Goal: Task Accomplishment & Management: Complete application form

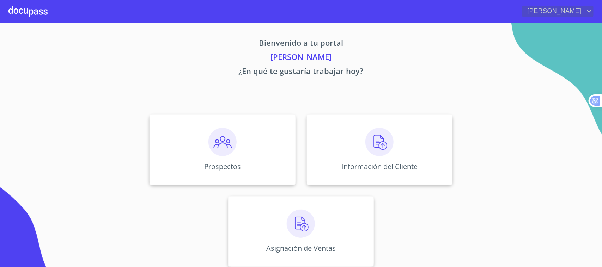
click at [592, 8] on icon "account of current user" at bounding box center [589, 11] width 8 height 8
click at [524, 103] on div at bounding box center [301, 133] width 602 height 267
click at [233, 158] on div "Prospectos" at bounding box center [222, 150] width 146 height 70
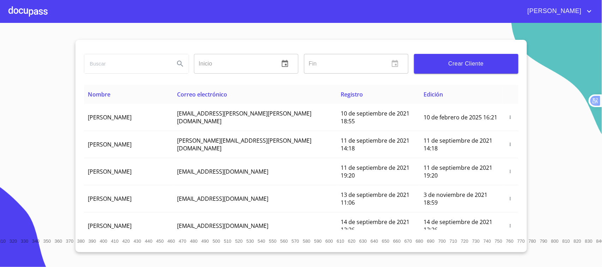
click at [473, 68] on span "Crear Cliente" at bounding box center [465, 64] width 93 height 10
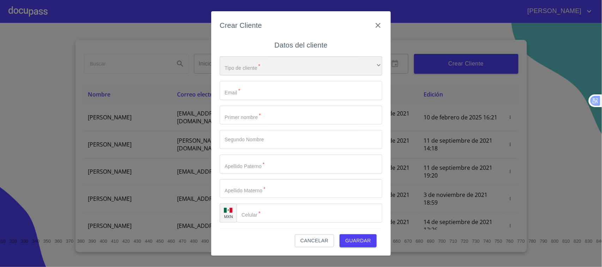
click at [259, 67] on div "​" at bounding box center [301, 65] width 162 height 19
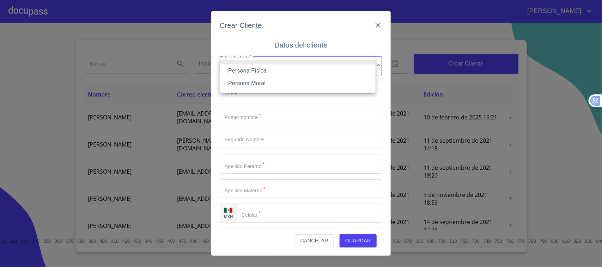
click at [264, 71] on li "Persona Física" at bounding box center [298, 70] width 156 height 13
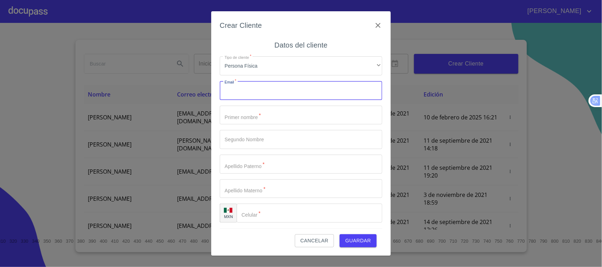
click at [255, 93] on input "Tipo de cliente   *" at bounding box center [301, 90] width 162 height 19
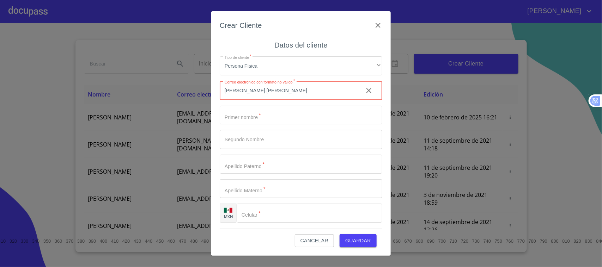
click at [255, 93] on input "[PERSON_NAME].[PERSON_NAME]" at bounding box center [289, 90] width 138 height 19
type input "[PERSON_NAME][EMAIL_ADDRESS][DOMAIN_NAME]"
type input "QUETZALCOATL"
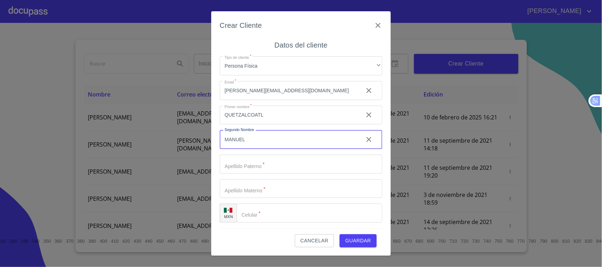
type input "MANUEL"
type input "[PERSON_NAME]"
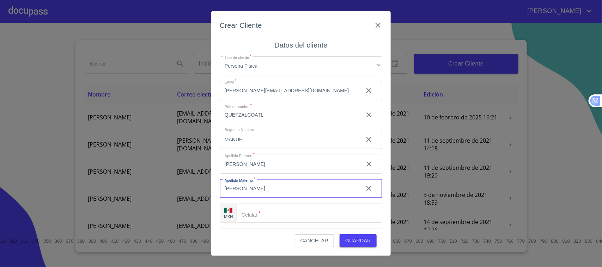
type input "[PERSON_NAME]"
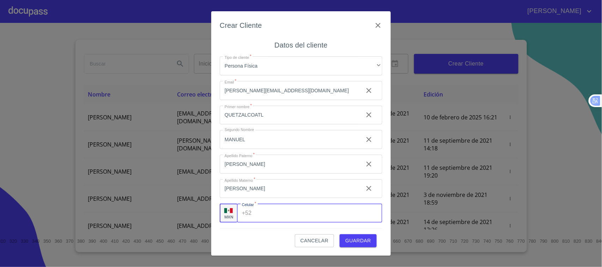
click at [289, 209] on input "Tipo de cliente   *" at bounding box center [318, 213] width 128 height 19
type input "[PHONE_NUMBER]"
click at [365, 240] on span "Guardar" at bounding box center [358, 240] width 26 height 9
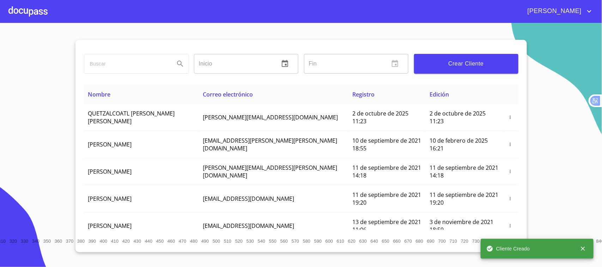
click at [26, 11] on div at bounding box center [27, 11] width 39 height 23
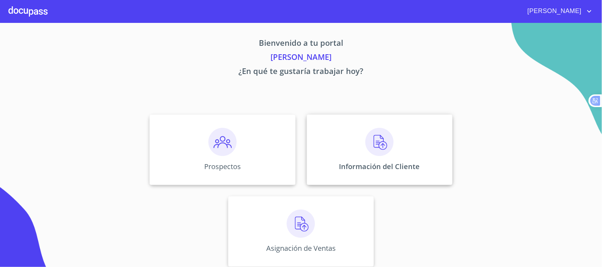
click at [368, 144] on img at bounding box center [379, 142] width 28 height 28
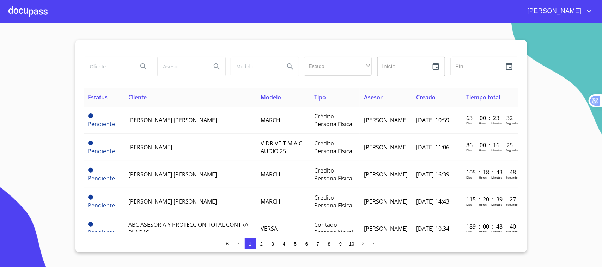
click at [24, 12] on div at bounding box center [27, 11] width 39 height 23
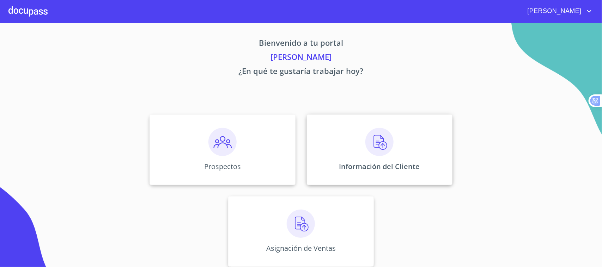
click at [381, 158] on div "Información del Cliente" at bounding box center [380, 150] width 146 height 70
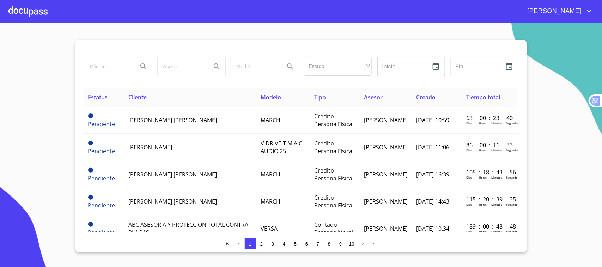
click at [31, 13] on div at bounding box center [27, 11] width 39 height 23
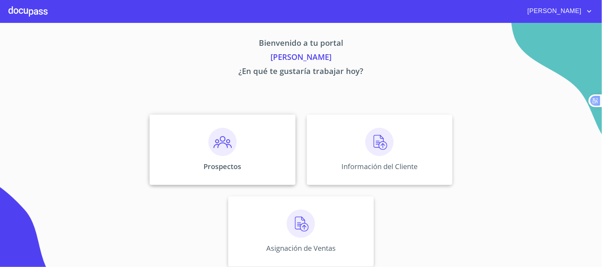
click at [243, 175] on div "Prospectos" at bounding box center [222, 150] width 146 height 70
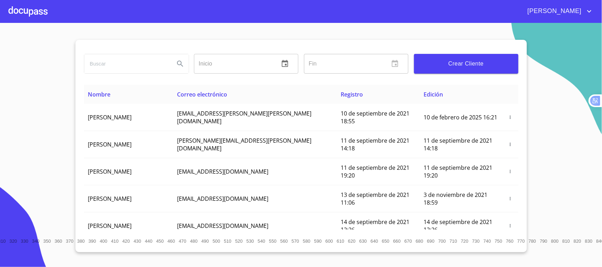
click at [136, 69] on input "search" at bounding box center [126, 63] width 85 height 19
type input "QUETZALCOA"
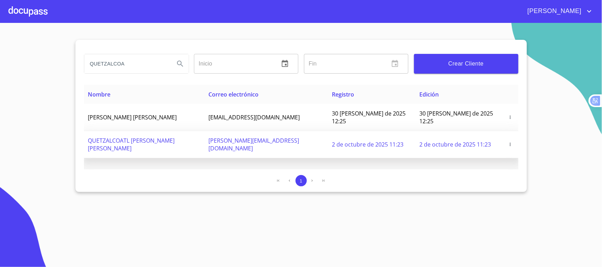
click at [509, 142] on icon "button" at bounding box center [509, 144] width 5 height 5
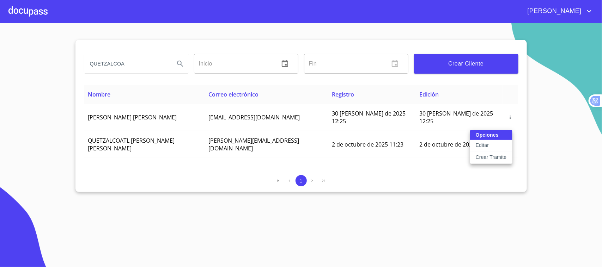
click at [499, 159] on p "Crear Tramite" at bounding box center [490, 157] width 31 height 7
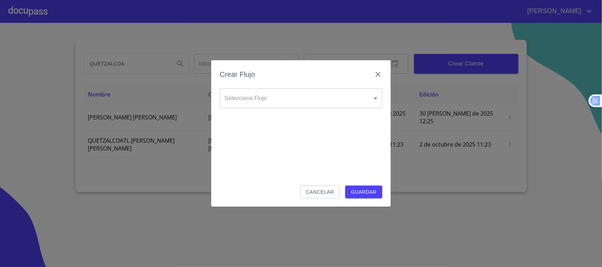
drag, startPoint x: 259, startPoint y: 87, endPoint x: 264, endPoint y: 100, distance: 13.6
click at [259, 91] on div "Crear Flujo Selecciona Flujo ​ Selecciona Flujo Cancelar Guardar" at bounding box center [300, 133] width 179 height 147
click at [264, 99] on body "[PERSON_NAME] QUETZALCOA Inicio ​ Fin ​ Crear Cliente Nombre Correo electrónico…" at bounding box center [301, 133] width 602 height 267
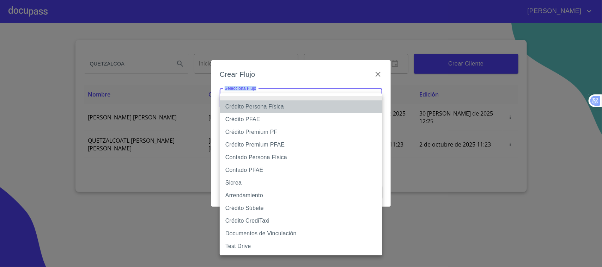
click at [254, 110] on li "Crédito Persona Física" at bounding box center [301, 106] width 162 height 13
type input "6009fb3c7d1714eb8809aa97"
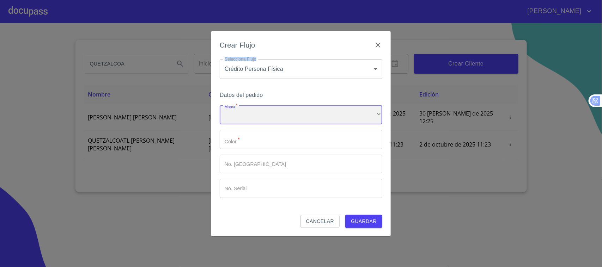
click at [253, 117] on div "​" at bounding box center [301, 115] width 162 height 19
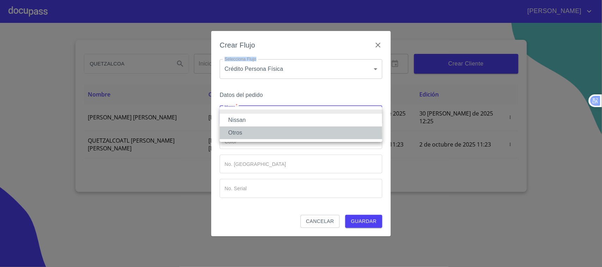
click at [250, 135] on li "Otros" at bounding box center [301, 133] width 162 height 13
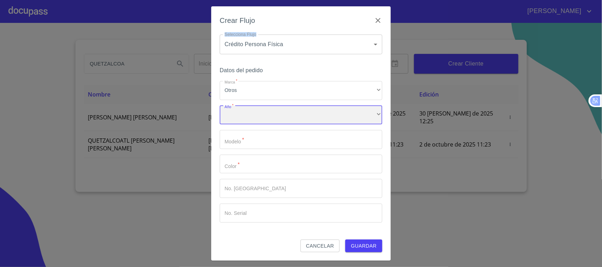
click at [256, 120] on div "​" at bounding box center [301, 115] width 162 height 19
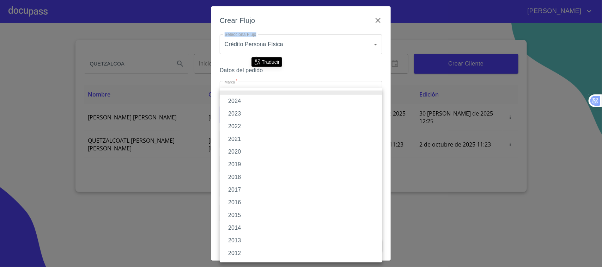
click at [254, 114] on li "2023" at bounding box center [301, 113] width 162 height 13
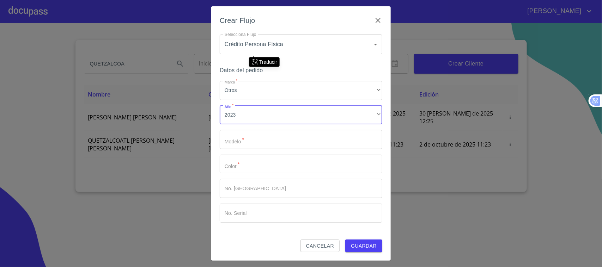
click at [245, 140] on input "Marca   *" at bounding box center [301, 139] width 162 height 19
type input "TORNADO"
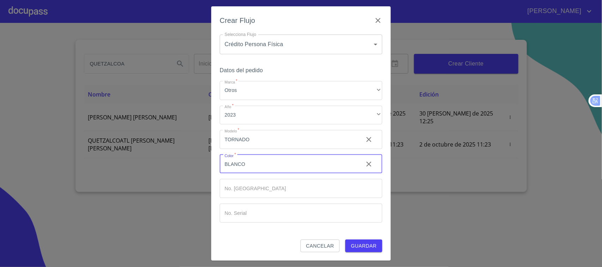
type input "BLANCO"
click at [368, 248] on span "Guardar" at bounding box center [364, 246] width 26 height 9
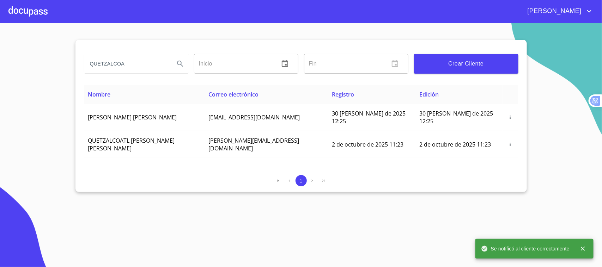
click at [34, 9] on div at bounding box center [27, 11] width 39 height 23
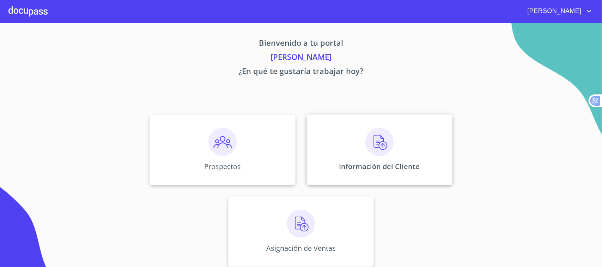
click at [394, 147] on div "Información del Cliente" at bounding box center [380, 150] width 146 height 70
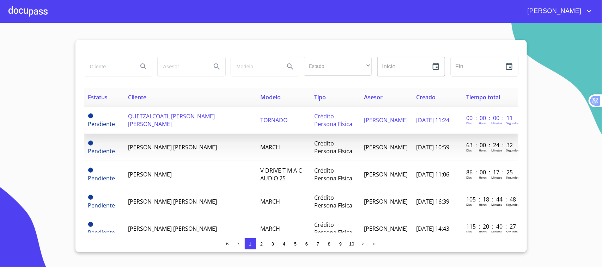
click at [215, 122] on span "QUETZALCOATL [PERSON_NAME] [PERSON_NAME]" at bounding box center [171, 120] width 87 height 16
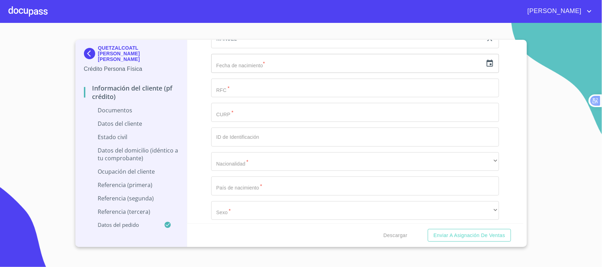
scroll to position [870, 0]
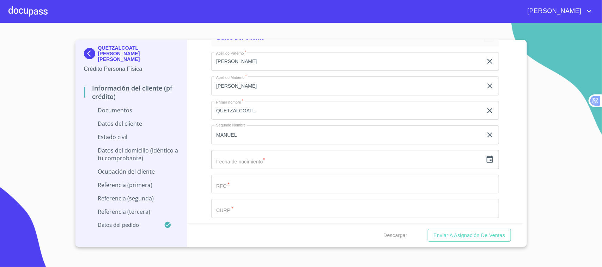
click at [485, 160] on icon "button" at bounding box center [489, 159] width 8 height 8
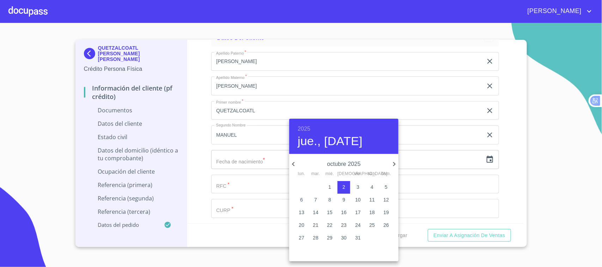
click at [307, 128] on h6 "2025" at bounding box center [303, 129] width 13 height 10
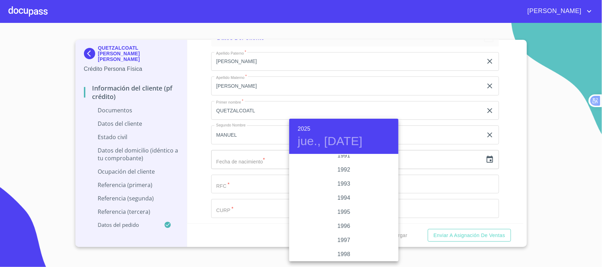
scroll to position [949, 0]
click at [346, 172] on div "1993" at bounding box center [343, 172] width 109 height 14
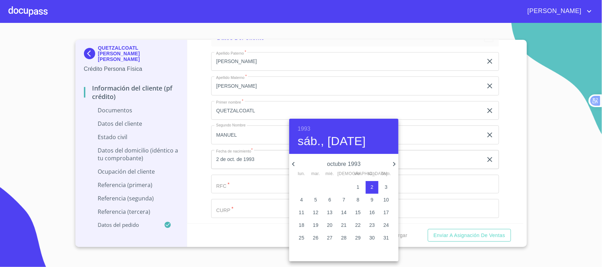
click at [291, 164] on icon "button" at bounding box center [293, 164] width 8 height 8
click at [302, 239] on p "28" at bounding box center [301, 237] width 6 height 7
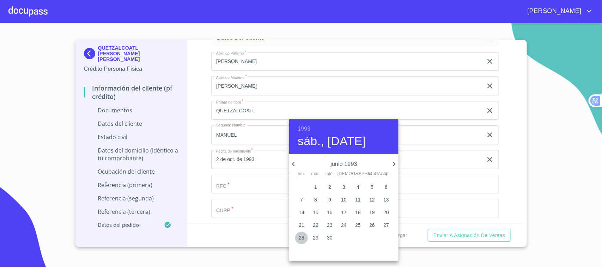
type input "28 de jun. de 1993"
click at [197, 147] on div at bounding box center [301, 133] width 602 height 267
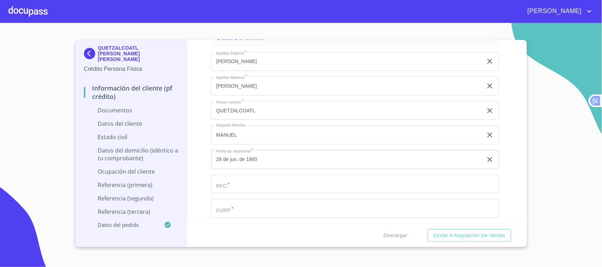
click at [244, 187] on input "Documento de identificación.   *" at bounding box center [355, 184] width 288 height 19
type input "OEBQ930628D13"
click at [260, 211] on input "Documento de identificación.   *" at bounding box center [355, 208] width 288 height 19
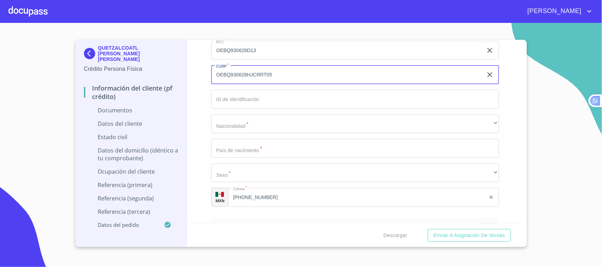
scroll to position [1027, 0]
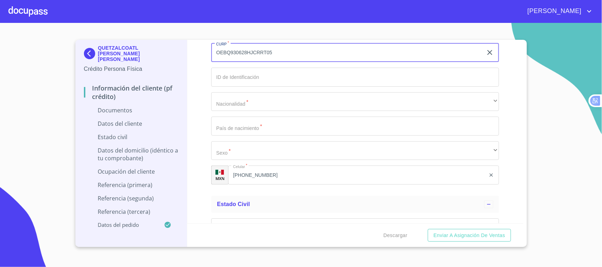
type input "OEBQ930628HJCRRT05"
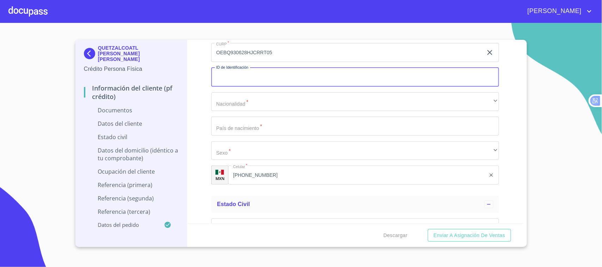
click at [300, 79] on input "Documento de identificación.   *" at bounding box center [355, 77] width 288 height 19
type input "1760593526"
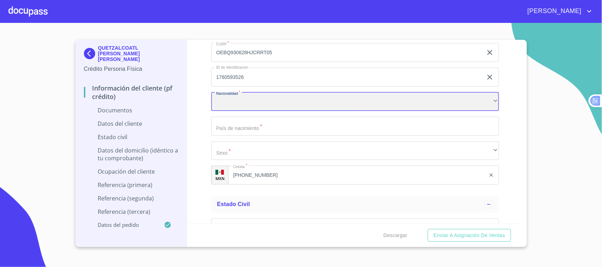
click at [353, 108] on div "​" at bounding box center [355, 101] width 288 height 19
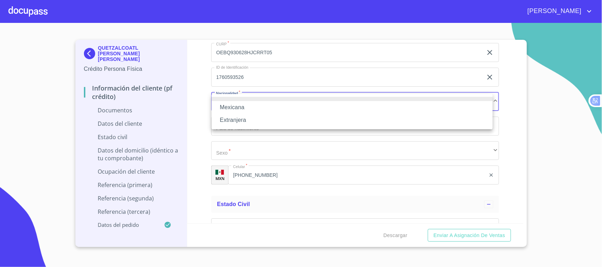
click at [251, 105] on li "Mexicana" at bounding box center [351, 107] width 281 height 13
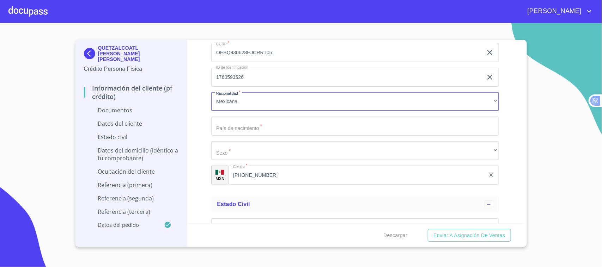
click at [244, 129] on input "Documento de identificación.   *" at bounding box center [355, 126] width 288 height 19
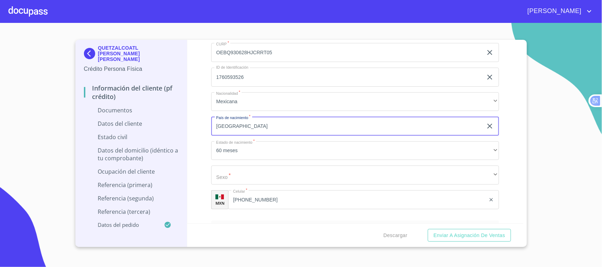
type input "[GEOGRAPHIC_DATA]"
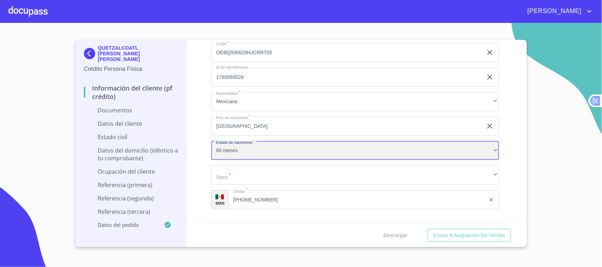
click at [242, 156] on div "60 meses" at bounding box center [355, 150] width 288 height 19
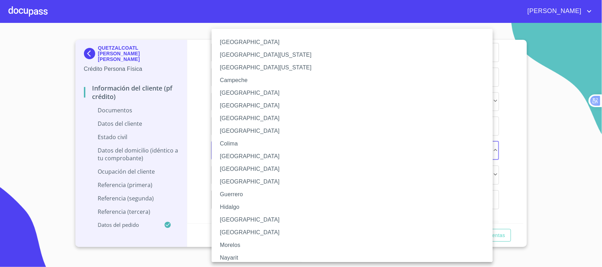
click at [234, 221] on li "[GEOGRAPHIC_DATA]" at bounding box center [355, 220] width 288 height 13
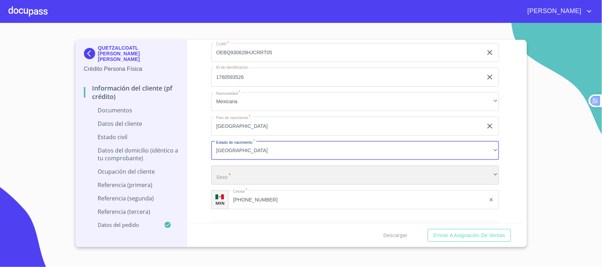
click at [221, 169] on div "​" at bounding box center [355, 175] width 288 height 19
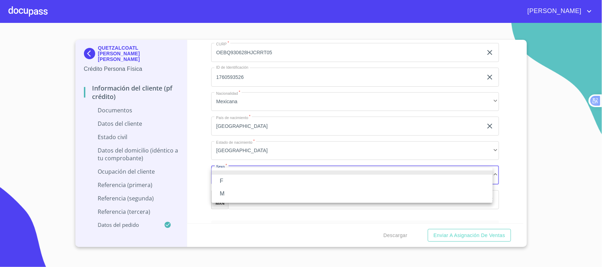
click at [233, 195] on li "M" at bounding box center [351, 193] width 281 height 13
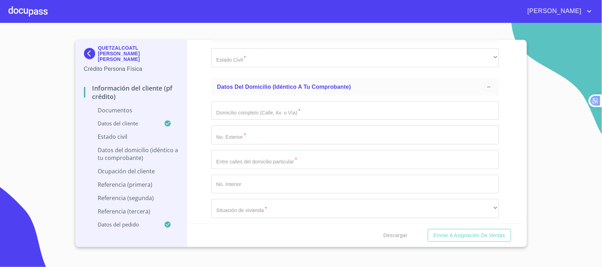
scroll to position [1266, 0]
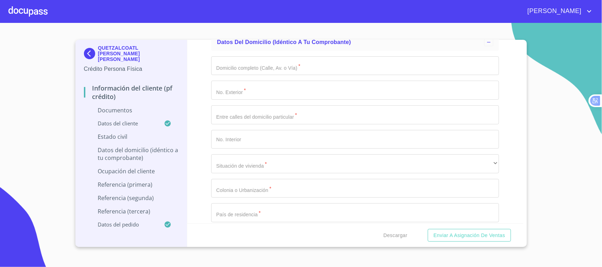
click at [325, 70] on input "Documento de identificación.   *" at bounding box center [355, 65] width 288 height 19
type input "BAHIA DE PELICANOS"
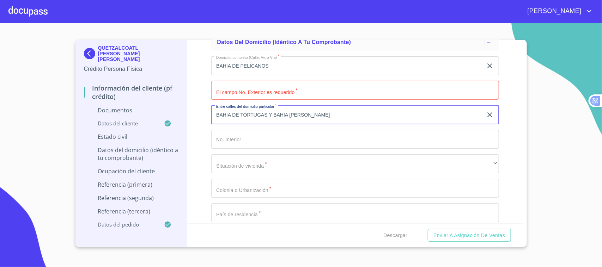
type input "BAHIA DE TORTUGAS Y BAHIA [PERSON_NAME]"
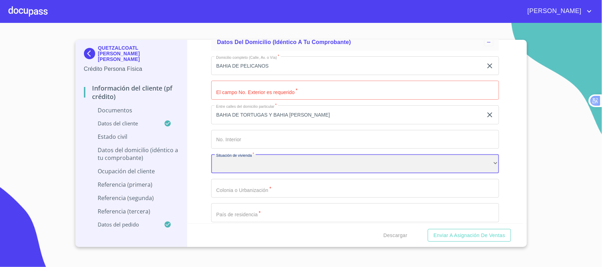
click at [393, 162] on div "​" at bounding box center [355, 163] width 288 height 19
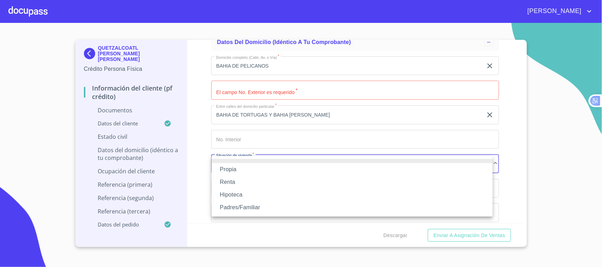
click at [230, 165] on li "Propia" at bounding box center [351, 169] width 281 height 13
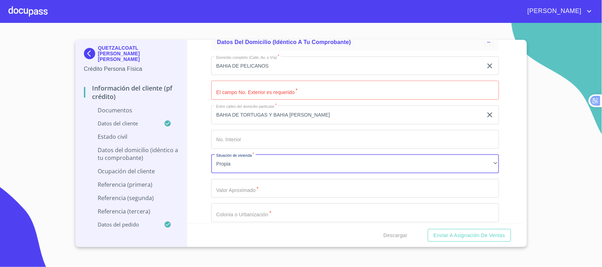
click at [269, 90] on input "Documento de identificación.   *" at bounding box center [355, 90] width 288 height 19
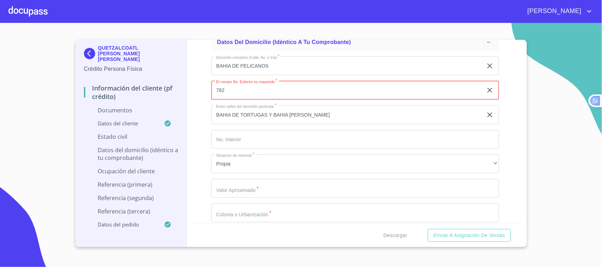
type input "782"
click at [263, 185] on input "Documento de identificación.   *" at bounding box center [355, 188] width 288 height 19
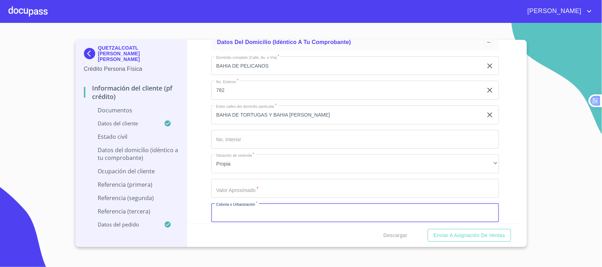
click at [266, 221] on input "Documento de identificación.   *" at bounding box center [355, 212] width 288 height 19
click at [235, 186] on input "Documento de identificación.   *" at bounding box center [355, 188] width 288 height 19
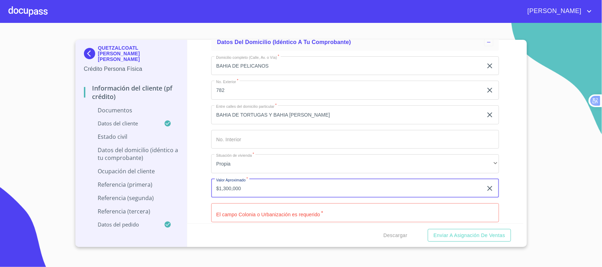
type input "$1,300,000"
click at [205, 182] on div "Información del cliente (PF crédito) Documentos Documento de identificación.   …" at bounding box center [355, 132] width 336 height 184
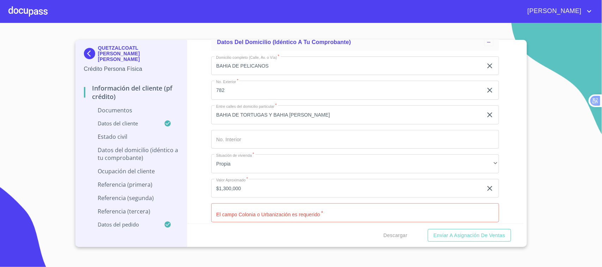
click at [247, 231] on div "Descargar Enviar a Asignación de Ventas" at bounding box center [355, 235] width 336 height 24
click at [257, 220] on input "Documento de identificación.   *" at bounding box center [355, 212] width 288 height 19
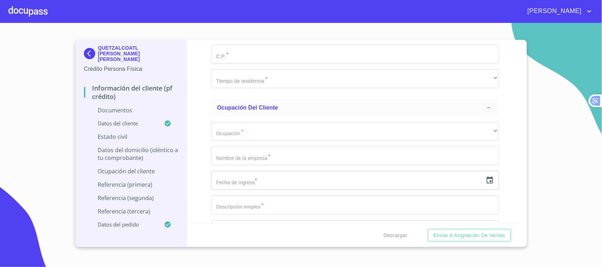
scroll to position [1440, 0]
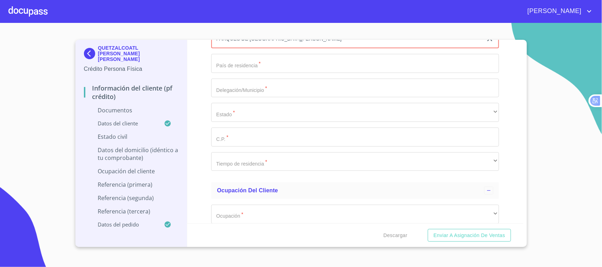
type input "PARQUES DE [GEOGRAPHIC_DATA][PERSON_NAME]"
click at [298, 70] on input "Documento de identificación.   *" at bounding box center [355, 63] width 288 height 19
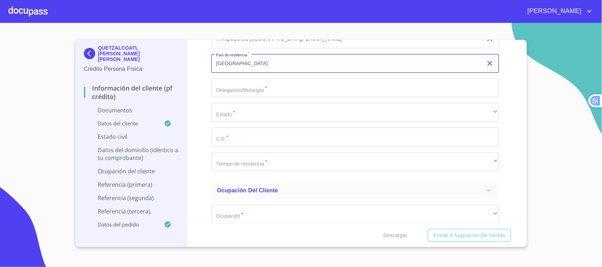
type input "[GEOGRAPHIC_DATA]"
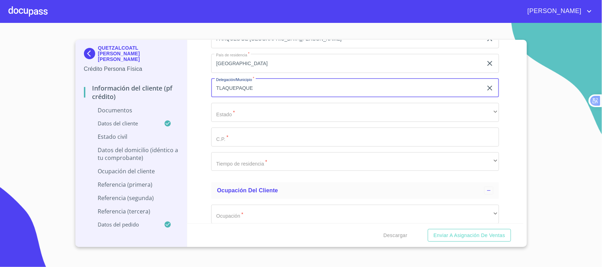
type input "TLAQUEPAQUE"
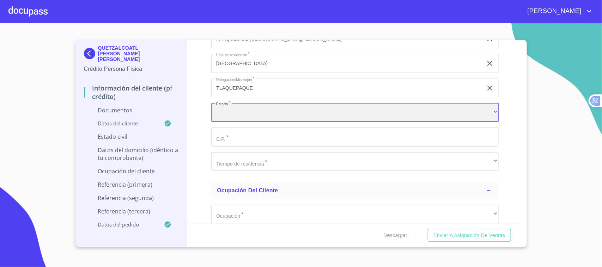
click at [241, 121] on div "​" at bounding box center [355, 112] width 288 height 19
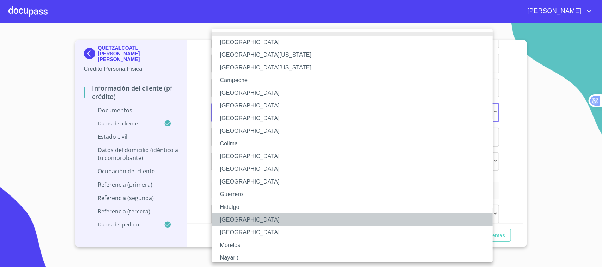
click at [235, 219] on li "[GEOGRAPHIC_DATA]" at bounding box center [355, 220] width 288 height 13
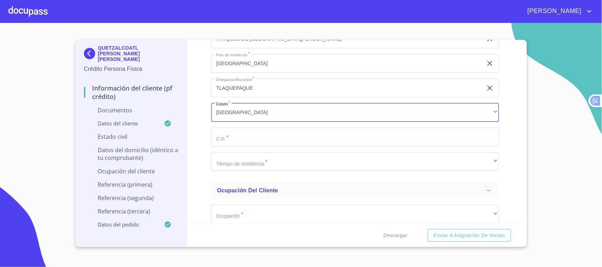
click at [240, 140] on input "Documento de identificación.   *" at bounding box center [355, 137] width 288 height 19
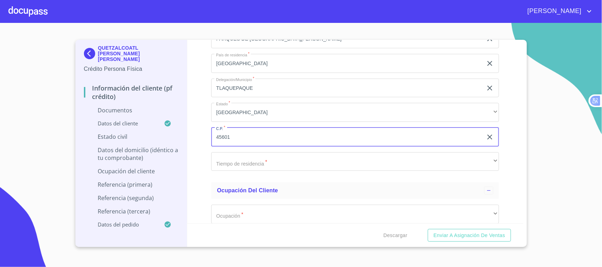
type input "45601"
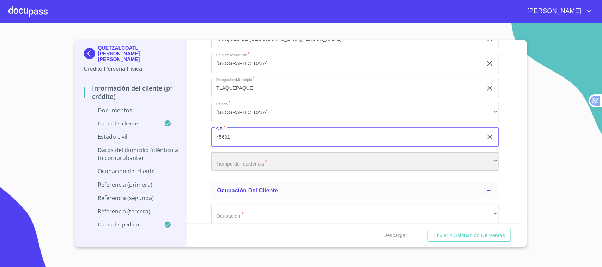
click at [296, 154] on div "​" at bounding box center [355, 161] width 288 height 19
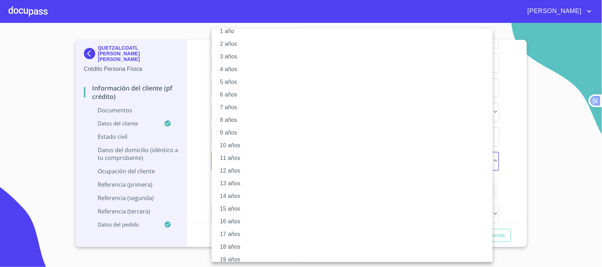
scroll to position [42, 0]
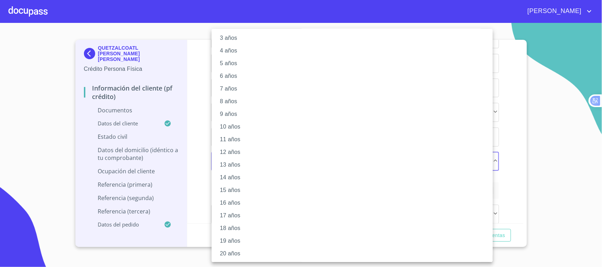
click at [242, 257] on li "20 años" at bounding box center [355, 253] width 288 height 13
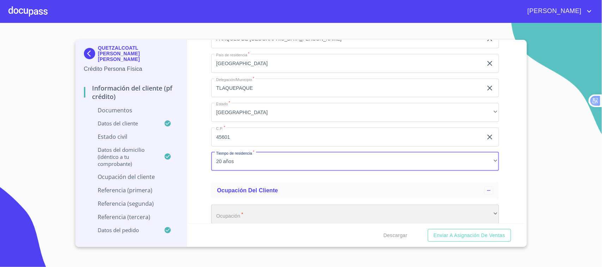
click at [272, 214] on div "​" at bounding box center [355, 214] width 288 height 19
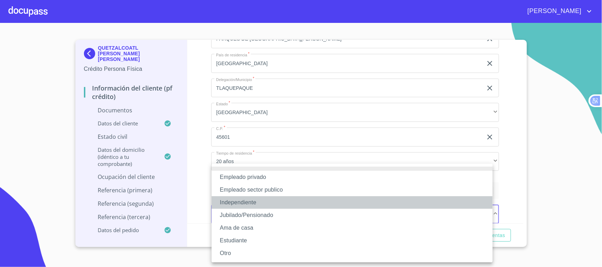
click at [261, 202] on li "Independiente" at bounding box center [351, 202] width 281 height 13
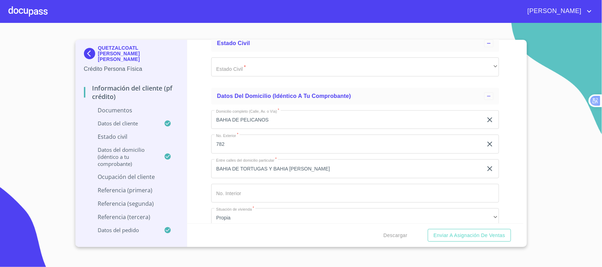
scroll to position [1174, 0]
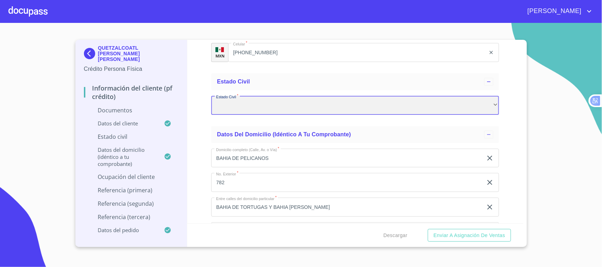
click at [374, 106] on div "​" at bounding box center [355, 105] width 288 height 19
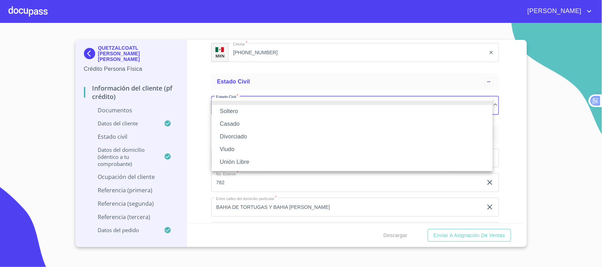
click at [257, 120] on li "Casado" at bounding box center [351, 124] width 281 height 13
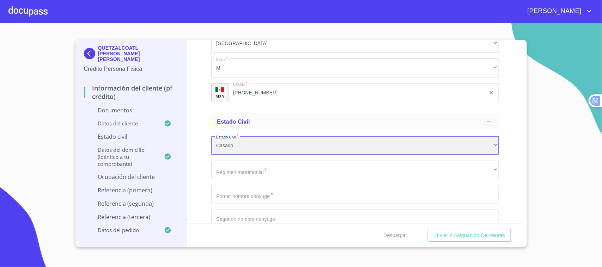
scroll to position [1231, 0]
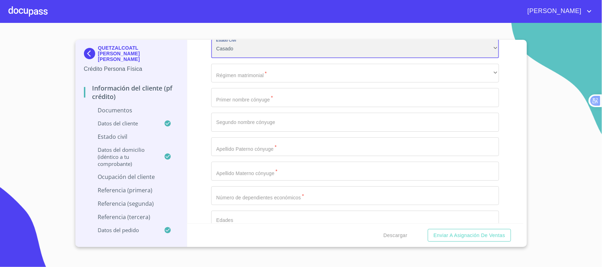
click at [258, 52] on div "Casado" at bounding box center [355, 48] width 288 height 19
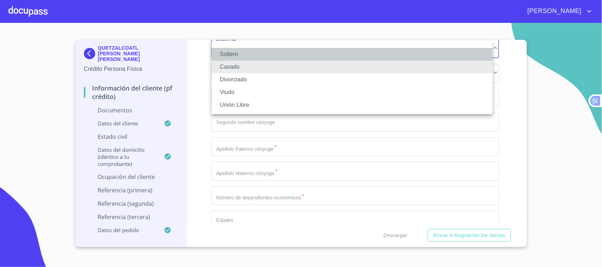
drag, startPoint x: 252, startPoint y: 55, endPoint x: 251, endPoint y: 50, distance: 5.5
click at [252, 55] on li "Soltero" at bounding box center [351, 54] width 281 height 13
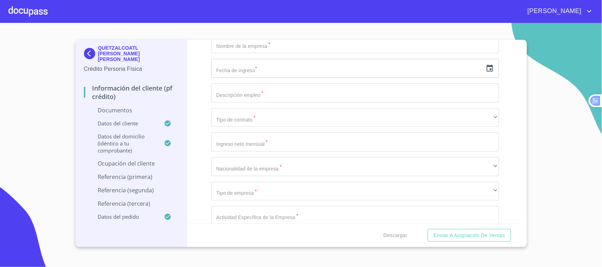
scroll to position [1559, 0]
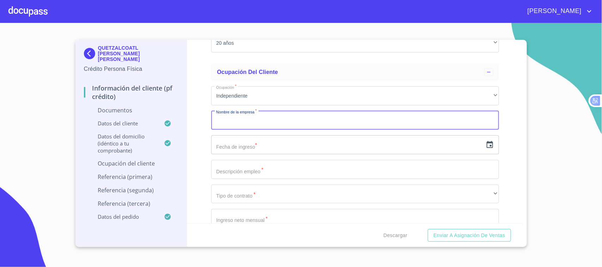
click at [283, 121] on input "Documento de identificación.   *" at bounding box center [355, 120] width 288 height 19
type input "T"
type input "S"
type input "SUSHIMBO"
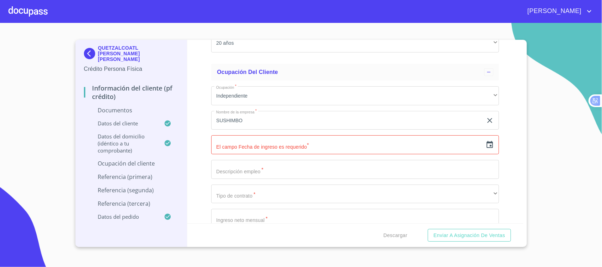
click at [484, 150] on div "​" at bounding box center [355, 144] width 288 height 19
click at [485, 147] on icon "button" at bounding box center [489, 145] width 8 height 8
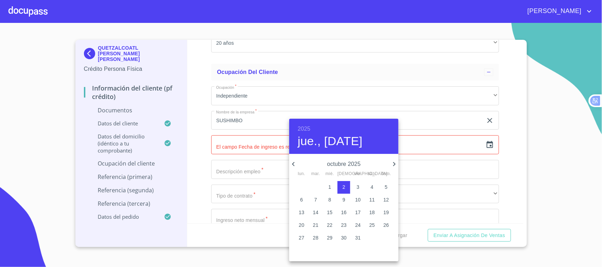
click at [305, 127] on h6 "2025" at bounding box center [303, 129] width 13 height 10
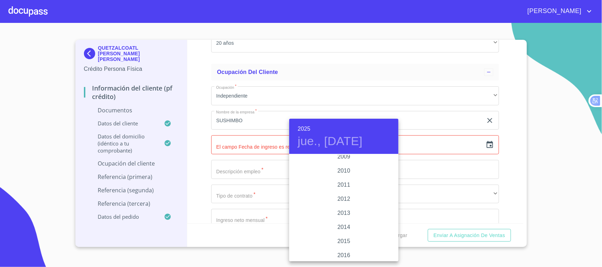
scroll to position [1278, 0]
click at [345, 249] on div "2022" at bounding box center [343, 251] width 109 height 14
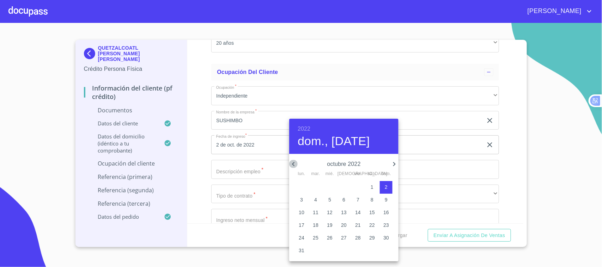
click at [293, 163] on icon "button" at bounding box center [293, 164] width 2 height 4
click at [292, 163] on icon "button" at bounding box center [293, 164] width 2 height 4
click at [392, 164] on icon "button" at bounding box center [394, 164] width 8 height 8
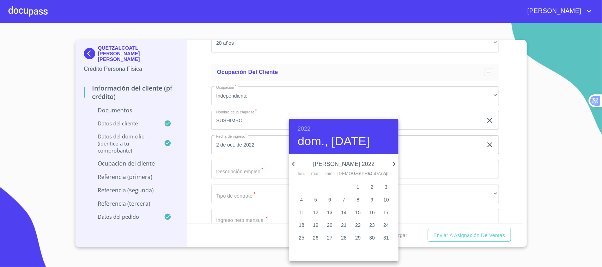
drag, startPoint x: 386, startPoint y: 210, endPoint x: 321, endPoint y: 201, distance: 65.5
click at [384, 211] on p "17" at bounding box center [386, 212] width 6 height 7
type input "17 de [DATE]. de 2022"
click at [200, 160] on div at bounding box center [301, 133] width 602 height 267
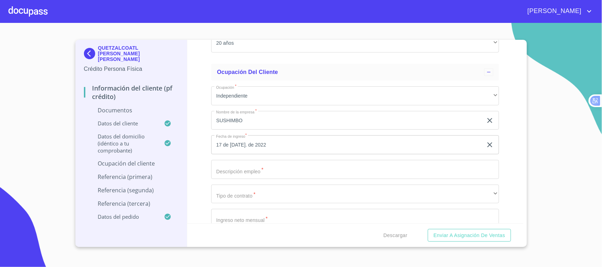
click at [289, 175] on input "Documento de identificación.   *" at bounding box center [355, 169] width 288 height 19
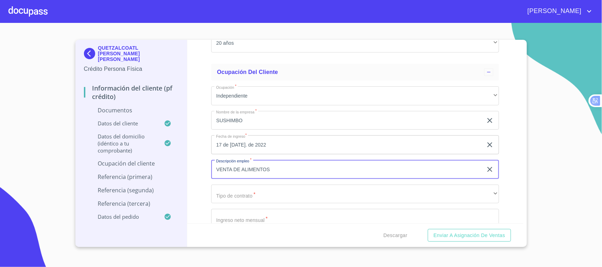
type input "VENTA DE ALIMENTOS"
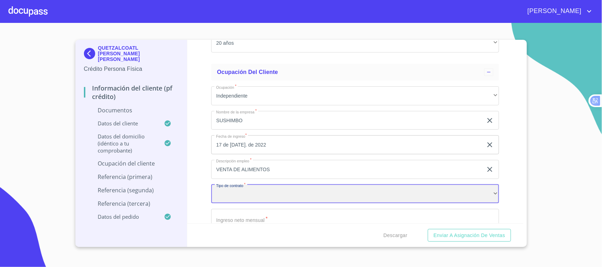
click at [277, 195] on div "​" at bounding box center [355, 194] width 288 height 19
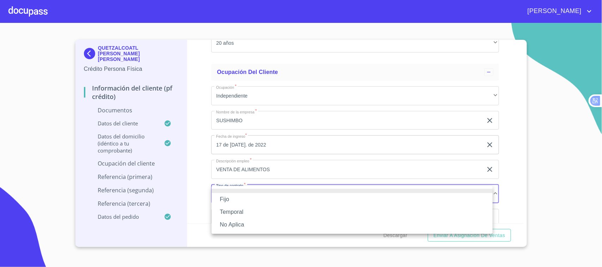
click at [251, 225] on li "No Aplica" at bounding box center [351, 224] width 281 height 13
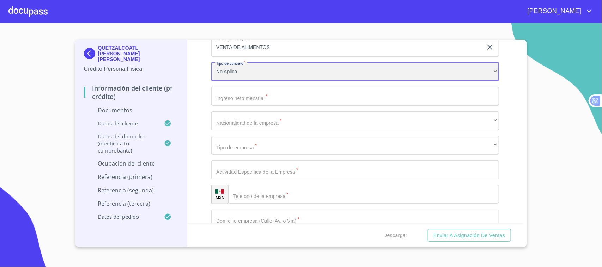
scroll to position [1719, 0]
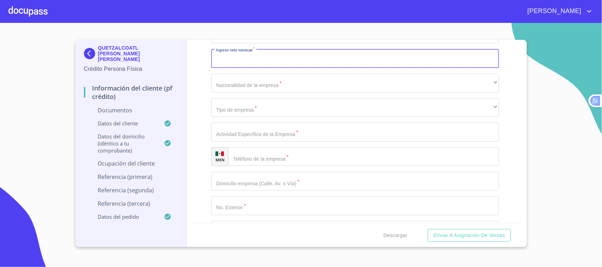
click at [259, 59] on input "Documento de identificación.   *" at bounding box center [355, 58] width 288 height 19
type input "32000"
click at [202, 81] on div "Información del cliente (PF crédito) Documentos Documento de identificación.   …" at bounding box center [355, 132] width 336 height 184
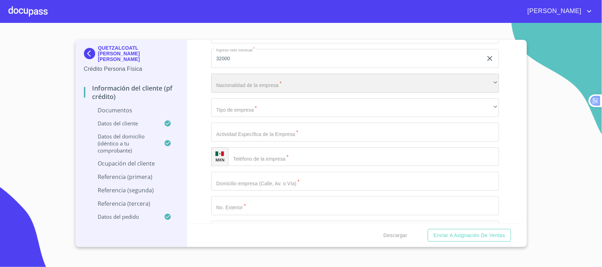
click at [280, 79] on div "​" at bounding box center [355, 83] width 288 height 19
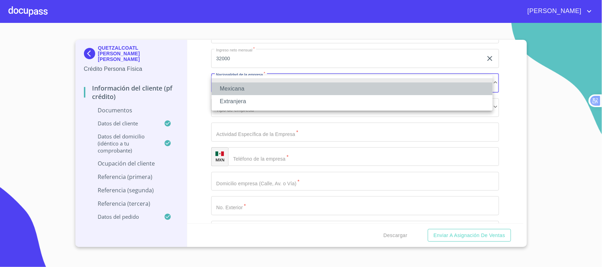
click at [248, 83] on li "Mexicana" at bounding box center [351, 88] width 281 height 13
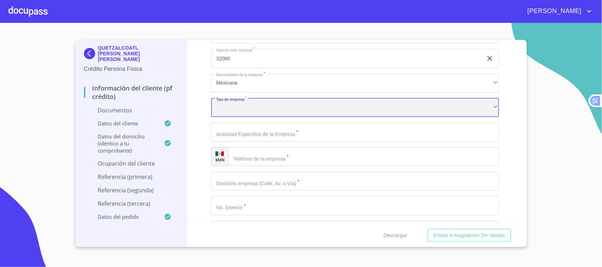
click at [249, 112] on div "​" at bounding box center [355, 107] width 288 height 19
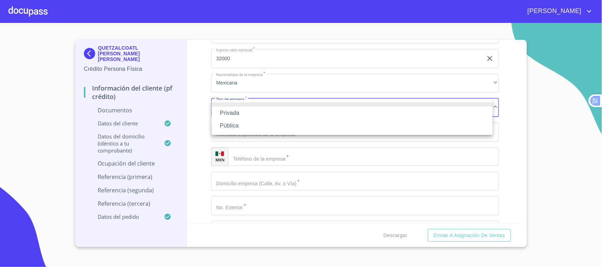
click at [247, 115] on li "Privada" at bounding box center [351, 113] width 281 height 13
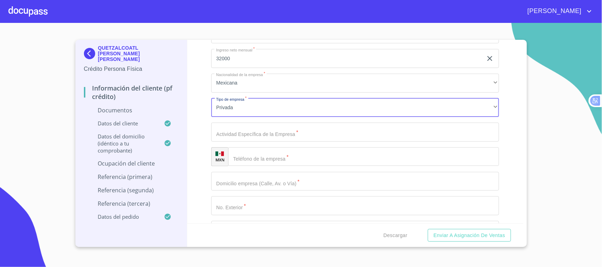
click at [254, 136] on input "Documento de identificación.   *" at bounding box center [355, 132] width 288 height 19
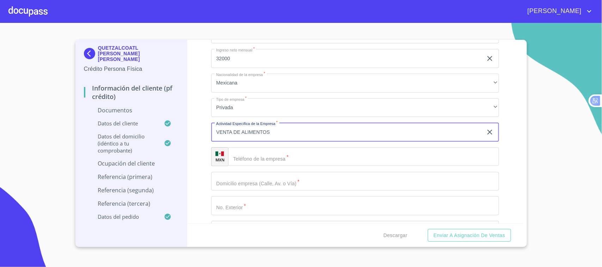
type input "VENTA DE ALIMENTOS"
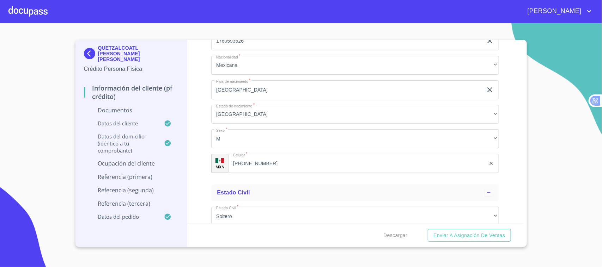
scroll to position [1109, 0]
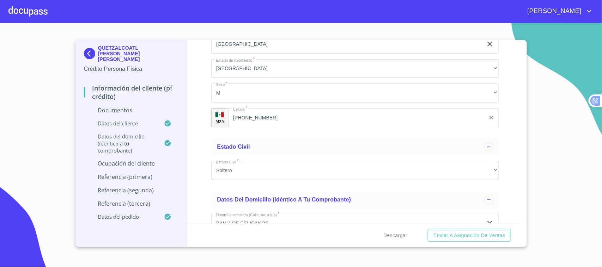
click at [285, 116] on input "[PHONE_NUMBER]" at bounding box center [356, 117] width 257 height 19
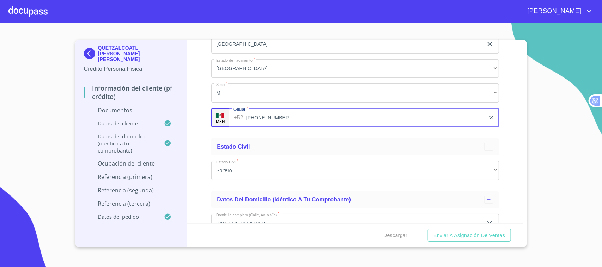
click at [285, 116] on input "[PHONE_NUMBER]" at bounding box center [365, 117] width 239 height 19
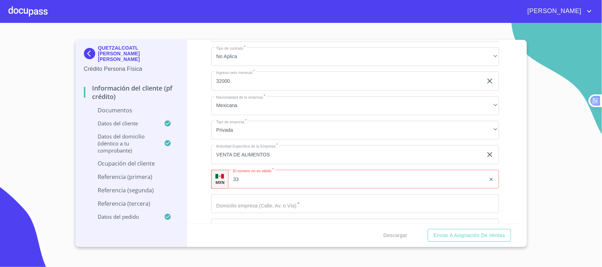
scroll to position [1704, 0]
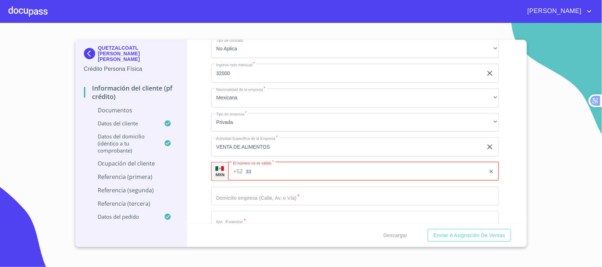
click at [277, 168] on input "33" at bounding box center [366, 171] width 240 height 19
paste input "[PHONE_NUMBER]"
type input "[PHONE_NUMBER]"
click at [248, 208] on div "Ocupación   * Independiente ​ Nombre de la empresa   * SUSHIMBO ​ Fecha de ingr…" at bounding box center [355, 196] width 288 height 521
click at [249, 196] on input "Documento de identificación.   *" at bounding box center [355, 196] width 288 height 19
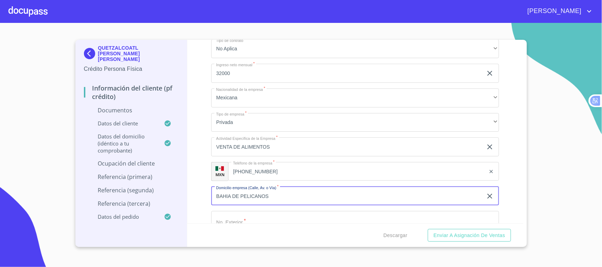
type input "BAHIA DE PELICANOS"
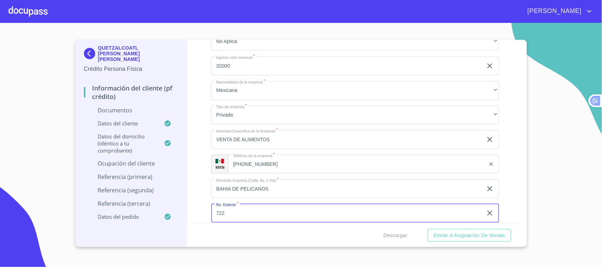
type input "722"
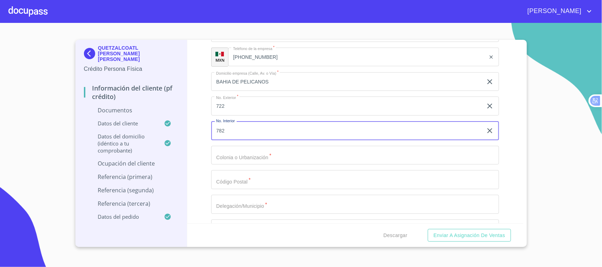
type input "782"
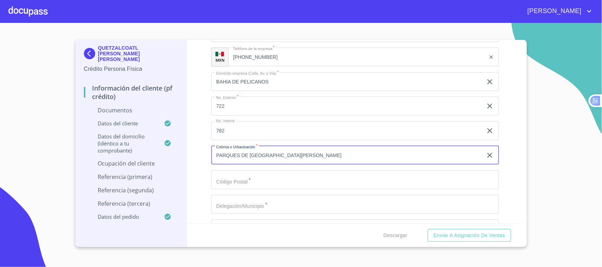
type input "PARQUES DE [GEOGRAPHIC_DATA][PERSON_NAME]"
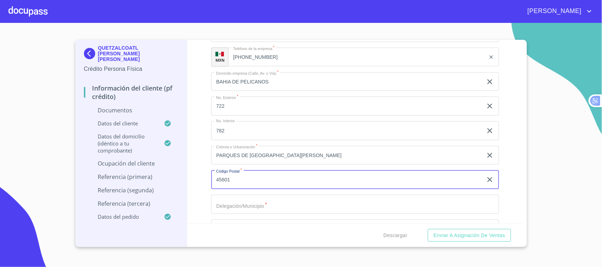
type input "45601"
click at [266, 208] on input "Documento de identificación.   *" at bounding box center [355, 204] width 288 height 19
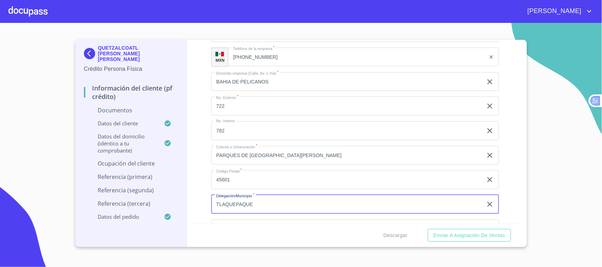
type input "TLAQUEPAQUE"
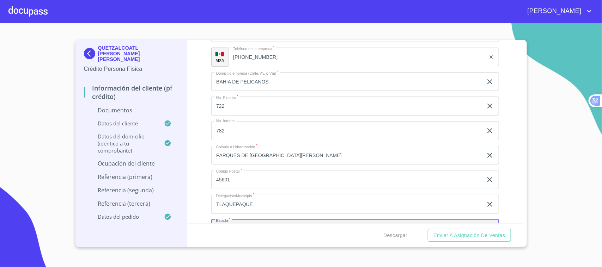
scroll to position [1834, 0]
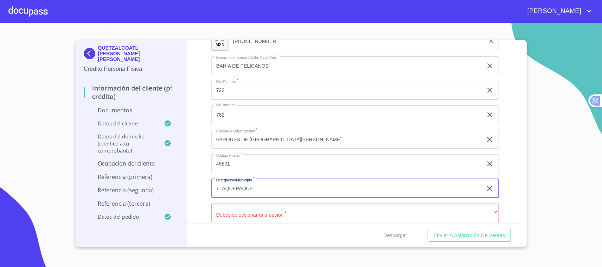
click at [256, 191] on input "TLAQUEPAQUE" at bounding box center [346, 188] width 271 height 19
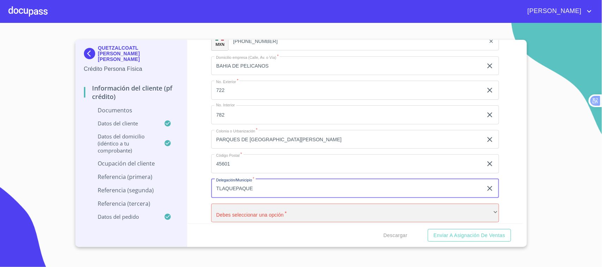
click at [261, 217] on div "​" at bounding box center [355, 213] width 288 height 19
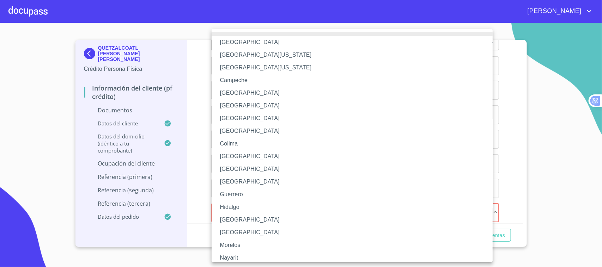
click at [241, 219] on li "[GEOGRAPHIC_DATA]" at bounding box center [355, 220] width 288 height 13
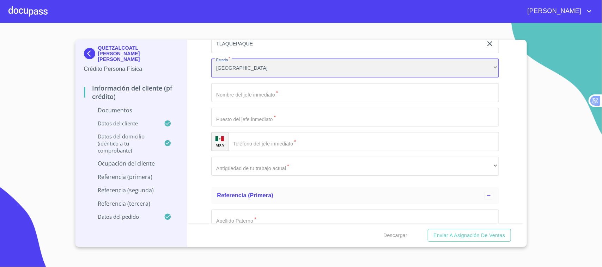
scroll to position [1995, 0]
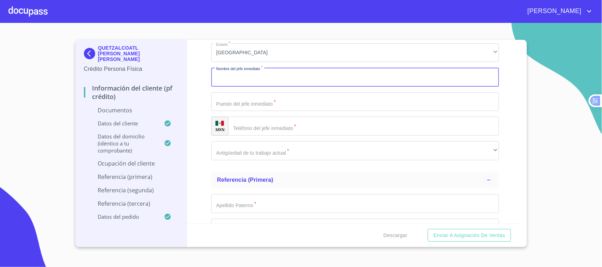
click at [262, 78] on input "Documento de identificación.   *" at bounding box center [355, 77] width 288 height 19
type input "EL MISMO"
type input "DUEÑO"
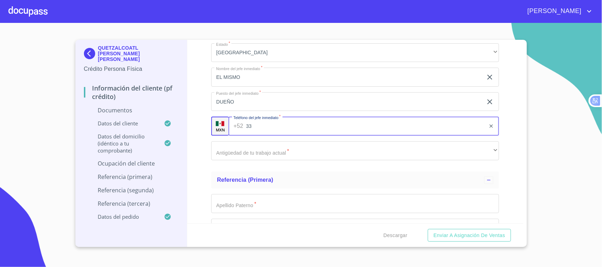
paste input "[PHONE_NUMBER]"
type input "[PHONE_NUMBER]"
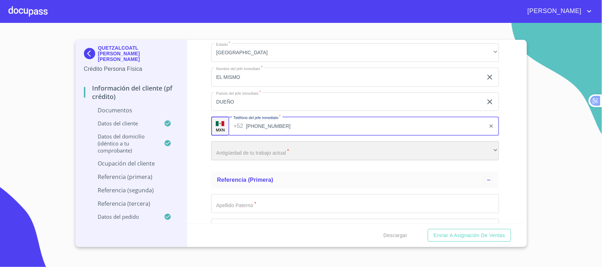
click at [268, 153] on div "​" at bounding box center [355, 150] width 288 height 19
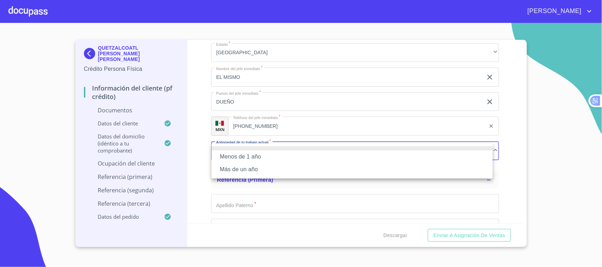
click at [259, 172] on li "Más de un año" at bounding box center [351, 169] width 281 height 13
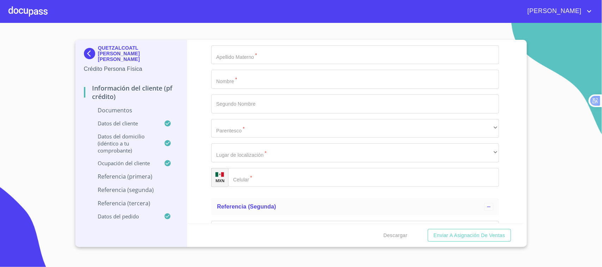
scroll to position [2175, 0]
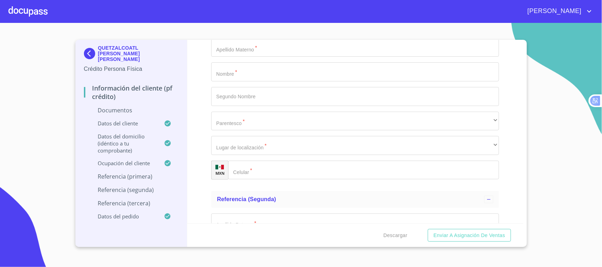
click at [256, 73] on input "Documento de identificación.   *" at bounding box center [355, 71] width 288 height 19
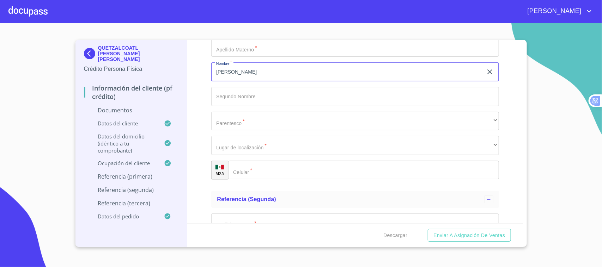
type input "[PERSON_NAME]"
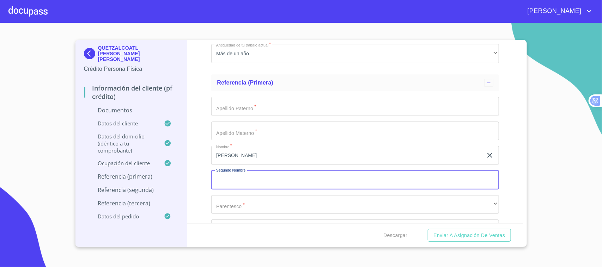
scroll to position [2076, 0]
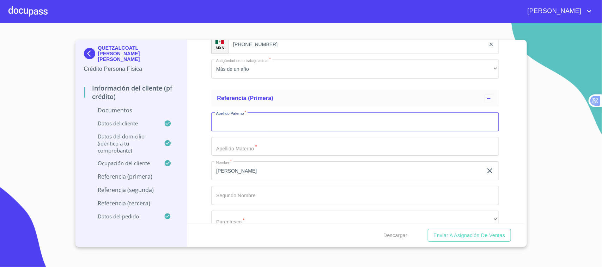
click at [287, 120] on input "Documento de identificación.   *" at bounding box center [355, 121] width 288 height 19
type input "[PERSON_NAME]"
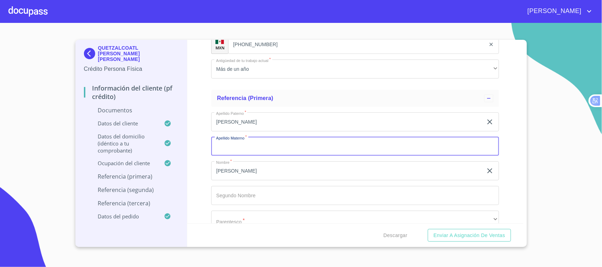
click at [244, 172] on input "[PERSON_NAME]" at bounding box center [346, 170] width 271 height 19
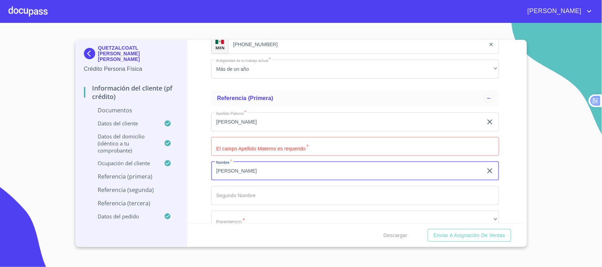
click at [244, 172] on input "[PERSON_NAME]" at bounding box center [346, 170] width 271 height 19
click at [254, 131] on input "[PERSON_NAME]" at bounding box center [346, 121] width 271 height 19
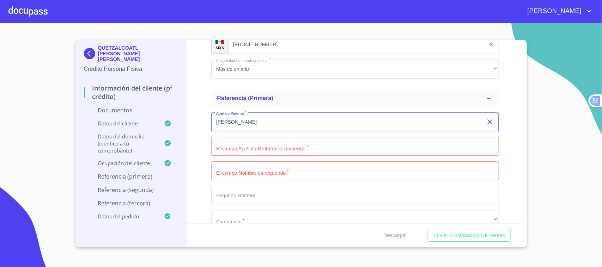
click at [254, 130] on input "[PERSON_NAME]" at bounding box center [346, 121] width 271 height 19
type input "G"
type input "[PERSON_NAME]"
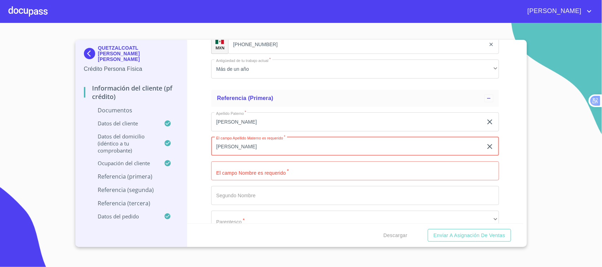
type input "[PERSON_NAME]"
type input "C"
type input "[PERSON_NAME]"
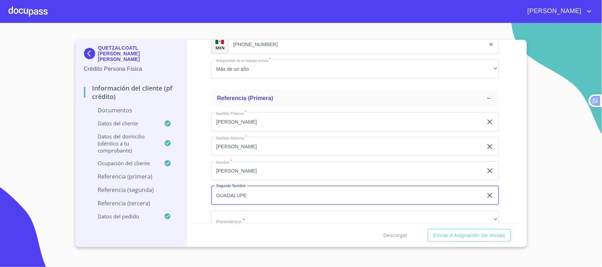
type input "GUADALUPE"
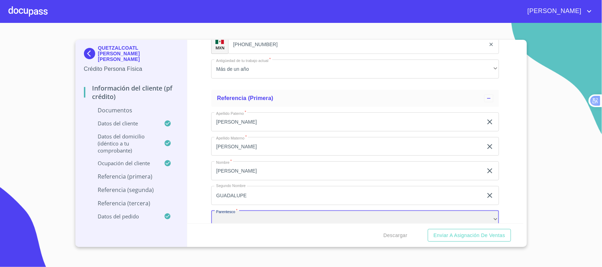
scroll to position [2083, 0]
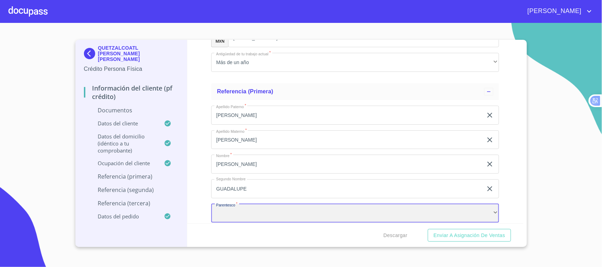
click at [261, 216] on div "​" at bounding box center [355, 213] width 288 height 19
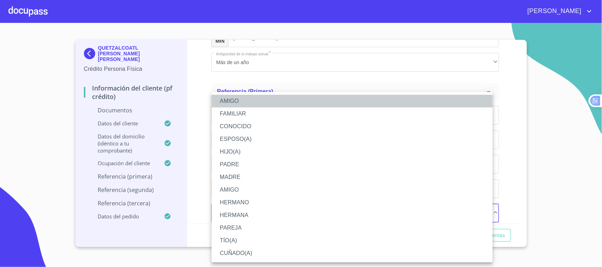
click at [239, 99] on li "AMIGO" at bounding box center [351, 101] width 281 height 13
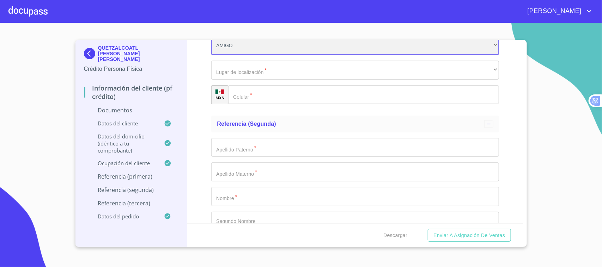
scroll to position [2274, 0]
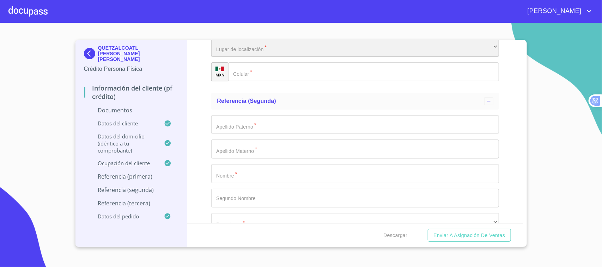
click at [267, 51] on div "​" at bounding box center [355, 47] width 288 height 19
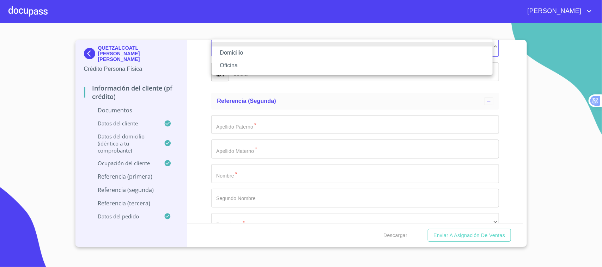
drag, startPoint x: 248, startPoint y: 55, endPoint x: 258, endPoint y: 56, distance: 9.2
click at [248, 55] on li "Domicilio" at bounding box center [351, 53] width 281 height 13
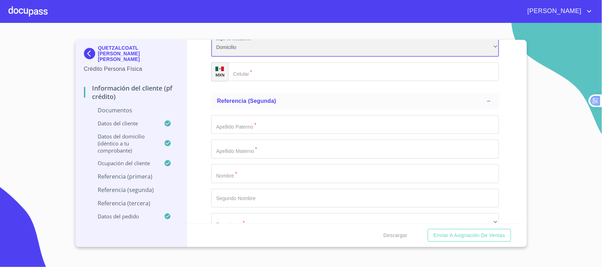
scroll to position [2272, 0]
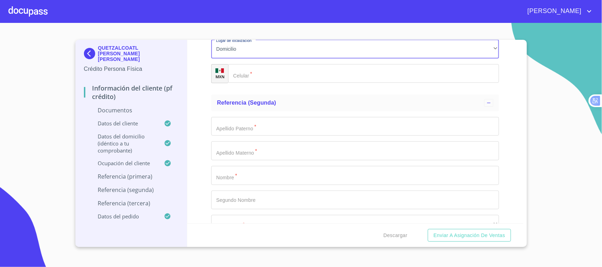
click at [279, 75] on input "Documento de identificación.   *" at bounding box center [363, 73] width 271 height 19
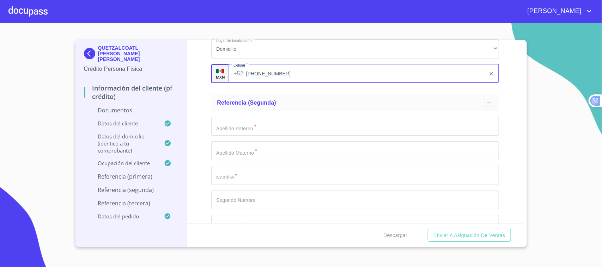
type input "[PHONE_NUMBER]"
click at [247, 175] on input "Documento de identificación.   *" at bounding box center [355, 175] width 288 height 19
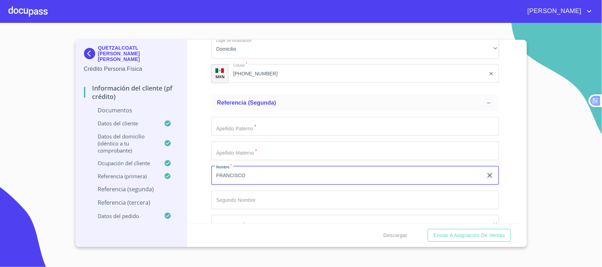
type input "FRANCISCO"
click at [244, 194] on input "Documento de identificación.   *" at bounding box center [355, 200] width 288 height 19
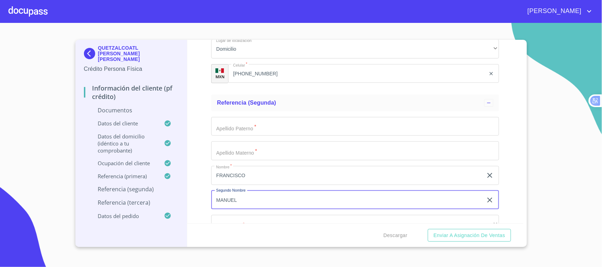
type input "MANUEL"
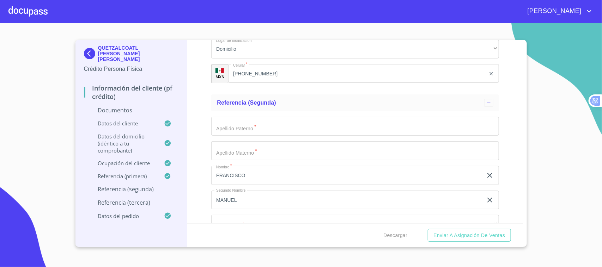
click at [244, 137] on div "Apellido [PERSON_NAME]   * ​ Apellido Materno   * ​ Nombre   * FRANCISCO ​ Segu…" at bounding box center [355, 200] width 288 height 178
click at [247, 129] on input "Documento de identificación.   *" at bounding box center [355, 126] width 288 height 19
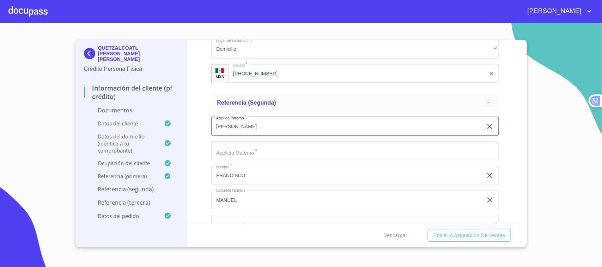
type input "[PERSON_NAME]"
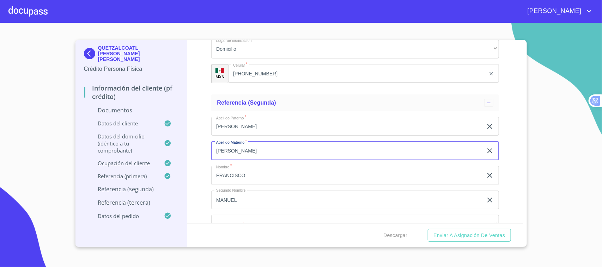
type input "[PERSON_NAME]"
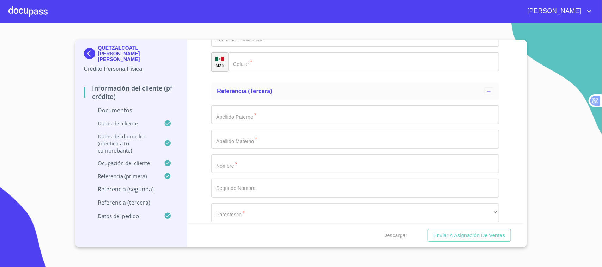
scroll to position [2476, 0]
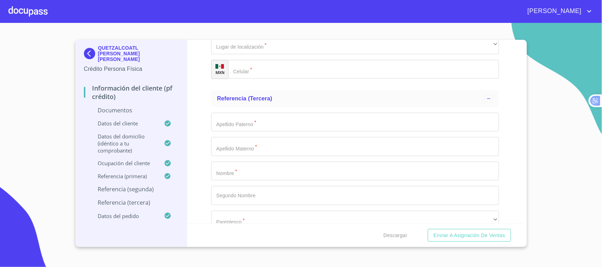
click at [276, 69] on input "Documento de identificación.   *" at bounding box center [363, 69] width 271 height 19
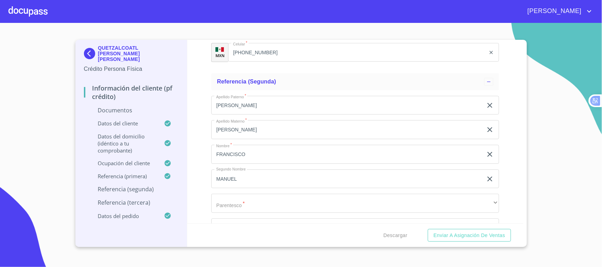
scroll to position [2332, 0]
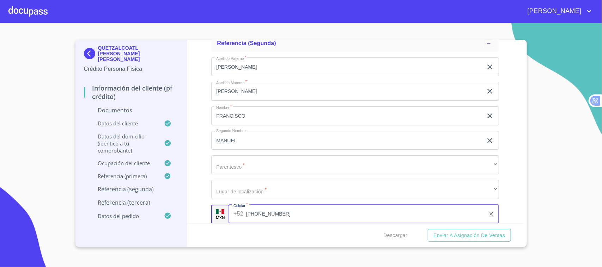
type input "[PHONE_NUMBER]"
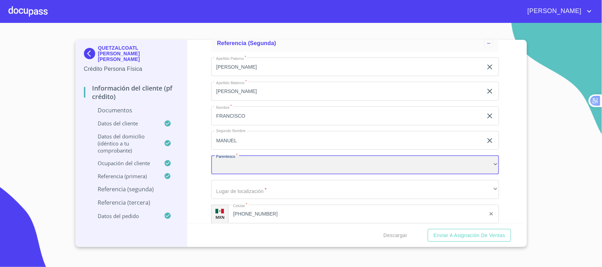
click at [237, 166] on div "​" at bounding box center [355, 164] width 288 height 19
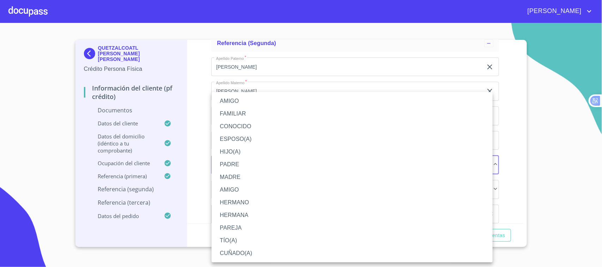
click at [238, 99] on li "AMIGO" at bounding box center [351, 101] width 281 height 13
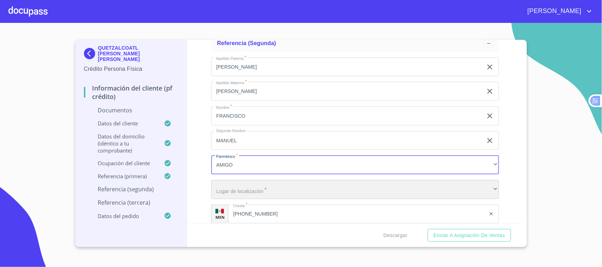
click at [252, 192] on div "​" at bounding box center [355, 189] width 288 height 19
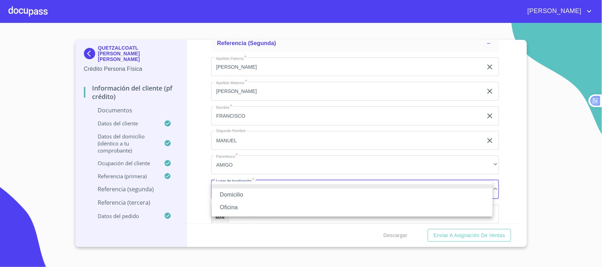
click at [248, 196] on li "Domicilio" at bounding box center [351, 195] width 281 height 13
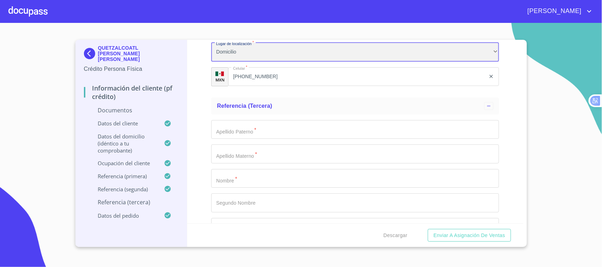
scroll to position [2514, 0]
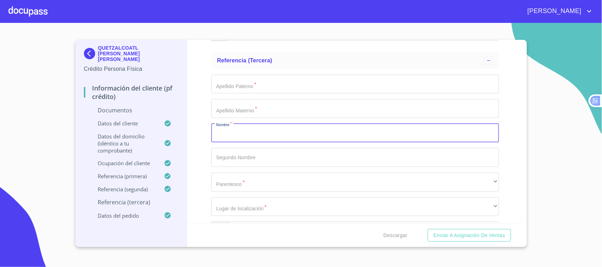
click at [259, 135] on input "Documento de identificación.   *" at bounding box center [355, 133] width 288 height 19
type input "[PERSON_NAME]"
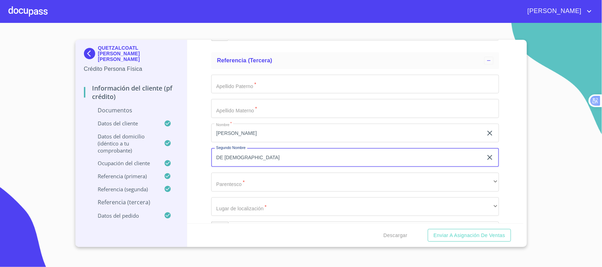
type input "DE [DEMOGRAPHIC_DATA]"
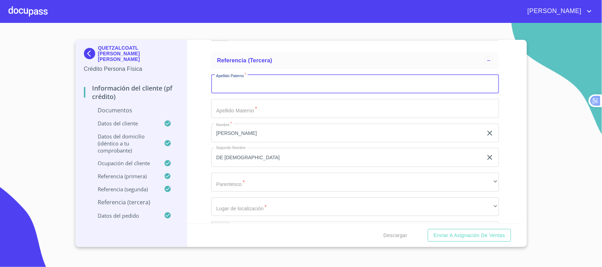
click at [241, 82] on input "Documento de identificación.   *" at bounding box center [355, 84] width 288 height 19
type input "ROMERO"
type input "ROMAN"
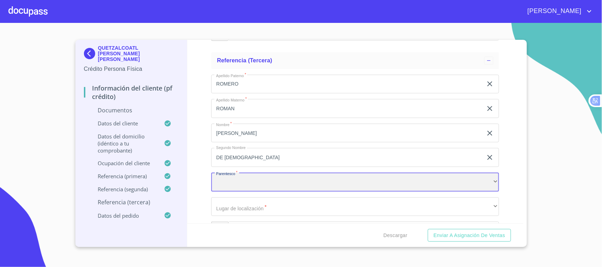
click at [260, 181] on div "​" at bounding box center [355, 182] width 288 height 19
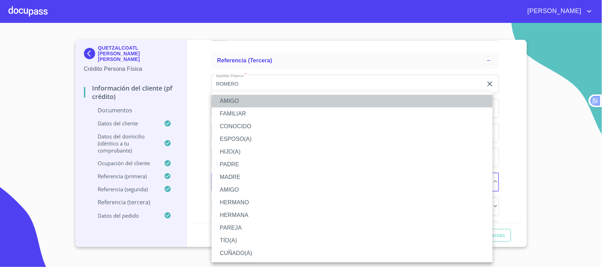
click at [237, 103] on li "AMIGO" at bounding box center [351, 101] width 281 height 13
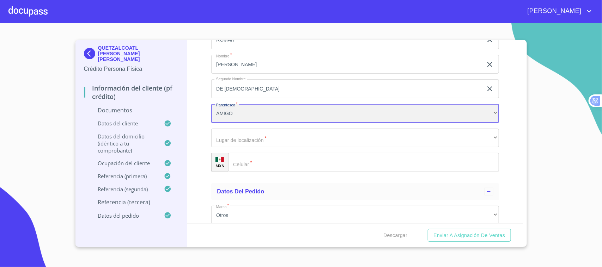
scroll to position [2591, 0]
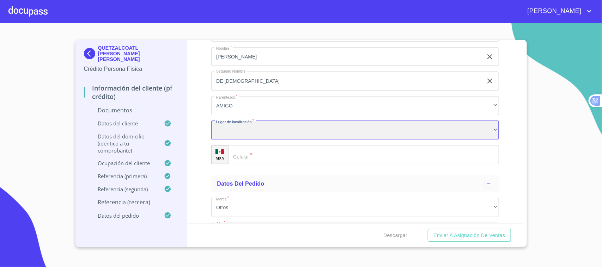
click at [244, 131] on div "​" at bounding box center [355, 130] width 288 height 19
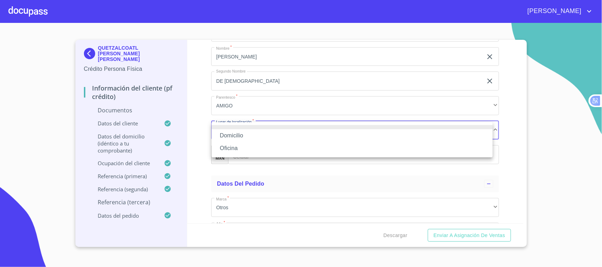
click at [242, 135] on li "Domicilio" at bounding box center [351, 135] width 281 height 13
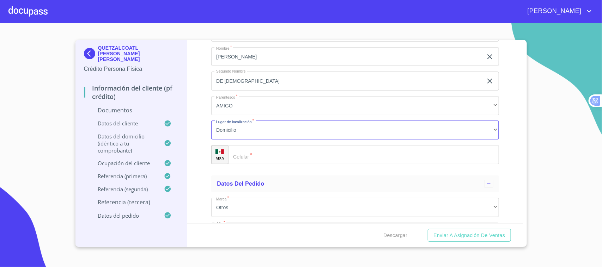
click at [279, 159] on input "Documento de identificación.   *" at bounding box center [363, 154] width 271 height 19
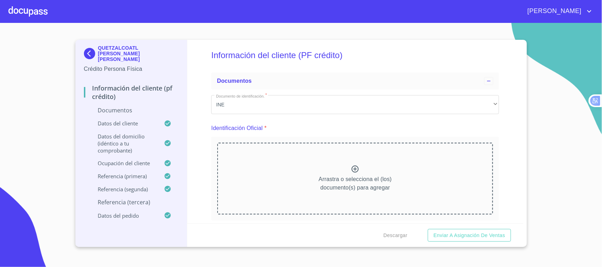
scroll to position [0, 0]
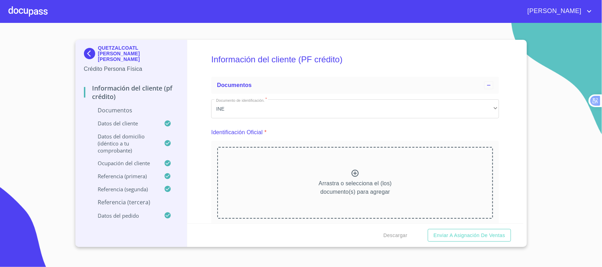
type input "[PHONE_NUMBER]"
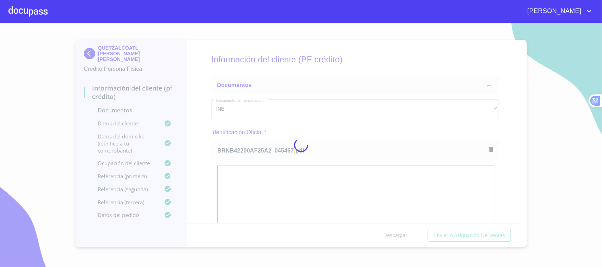
click at [393, 132] on div at bounding box center [301, 145] width 602 height 244
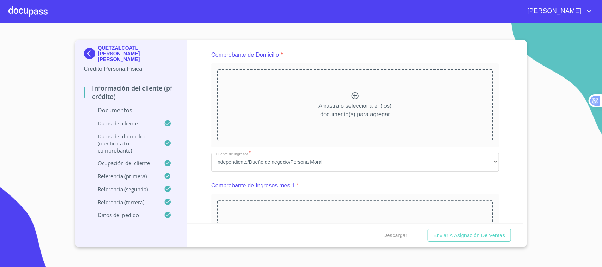
scroll to position [390, 0]
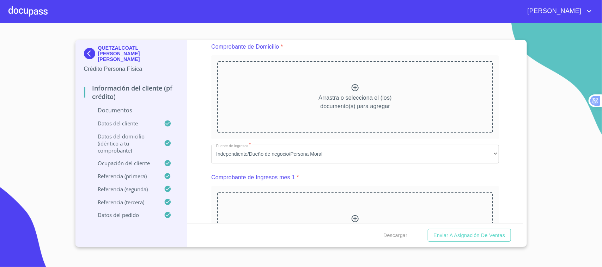
click at [354, 97] on p "Arrastra o selecciona el (los) documento(s) para agregar" at bounding box center [355, 102] width 73 height 17
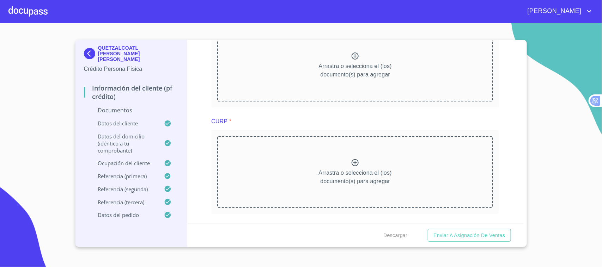
scroll to position [990, 0]
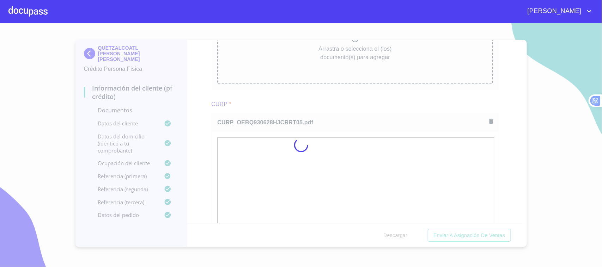
drag, startPoint x: 365, startPoint y: 108, endPoint x: 522, endPoint y: 120, distance: 157.0
click at [365, 108] on div at bounding box center [301, 145] width 602 height 244
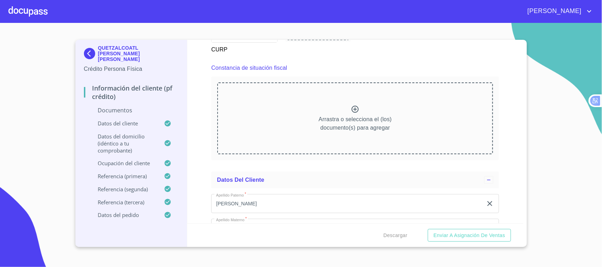
scroll to position [1341, 0]
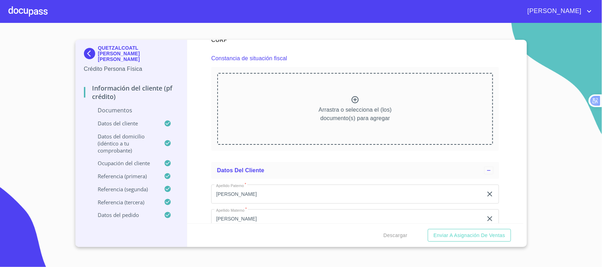
click at [361, 101] on div "Arrastra o selecciona el (los) documento(s) para agregar" at bounding box center [355, 109] width 276 height 72
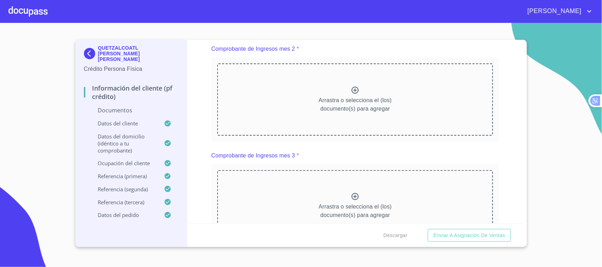
scroll to position [940, 0]
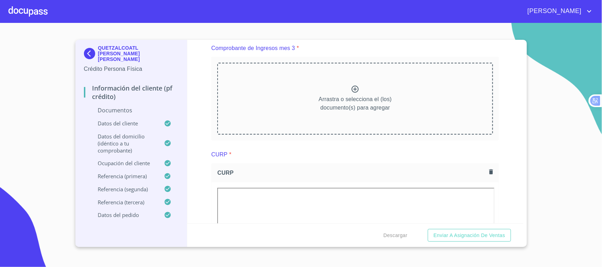
click at [344, 100] on p "Arrastra o selecciona el (los) documento(s) para agregar" at bounding box center [355, 103] width 73 height 17
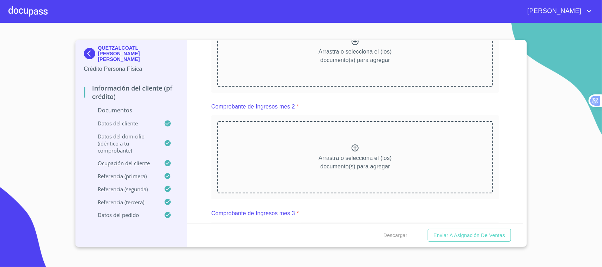
scroll to position [765, 0]
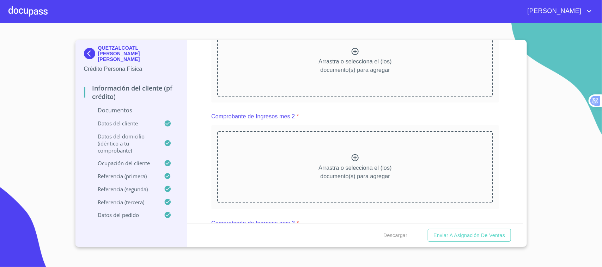
click at [366, 158] on div "Arrastra o selecciona el (los) documento(s) para agregar" at bounding box center [355, 167] width 276 height 72
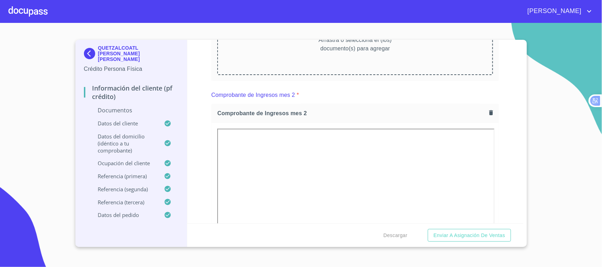
scroll to position [656, 0]
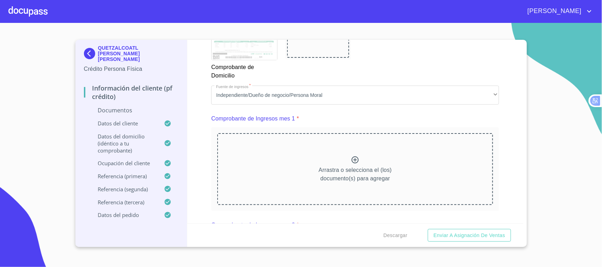
click at [361, 172] on p "Arrastra o selecciona el (los) documento(s) para agregar" at bounding box center [355, 174] width 73 height 17
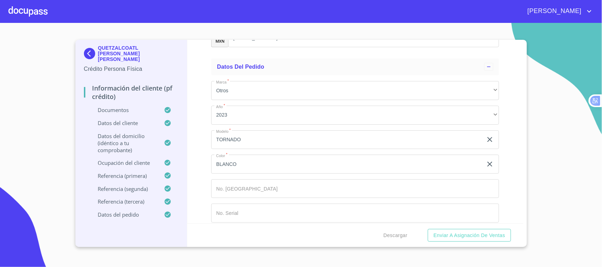
scroll to position [4144, 0]
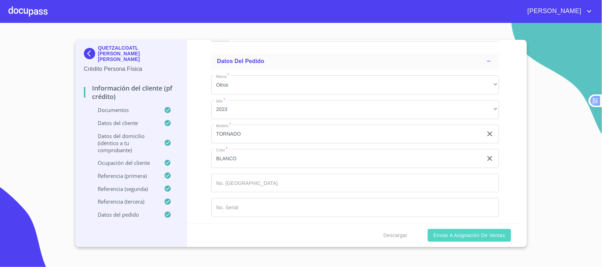
click at [478, 238] on span "Enviar a Asignación de Ventas" at bounding box center [469, 235] width 72 height 9
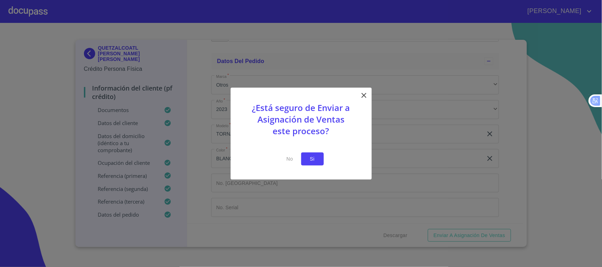
click at [318, 159] on button "Si" at bounding box center [312, 159] width 23 height 13
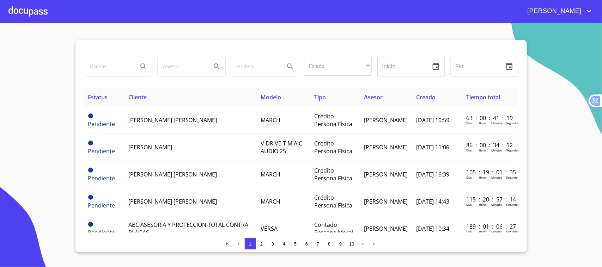
click at [33, 10] on div at bounding box center [27, 11] width 39 height 23
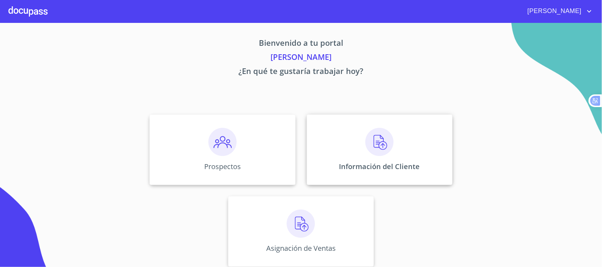
click at [367, 171] on p "Información del Cliente" at bounding box center [379, 167] width 81 height 10
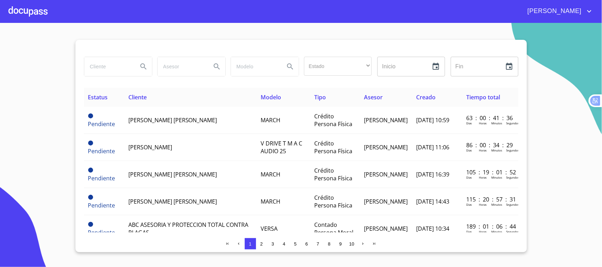
click at [272, 246] on span "3" at bounding box center [272, 243] width 2 height 5
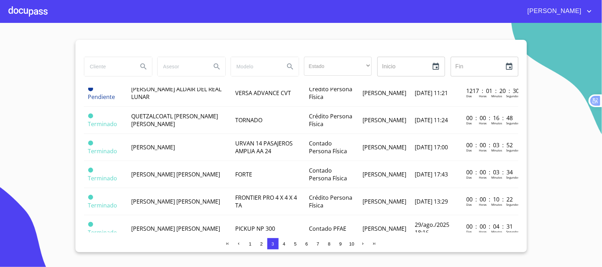
scroll to position [359, 0]
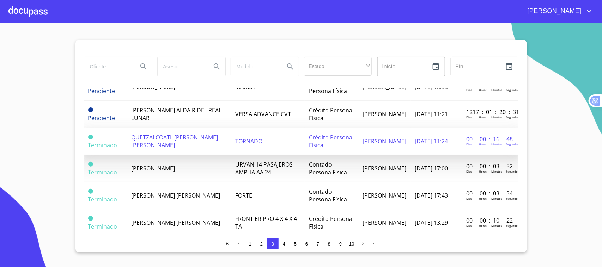
click at [216, 151] on td "QUETZALCOATL [PERSON_NAME] [PERSON_NAME]" at bounding box center [179, 141] width 104 height 27
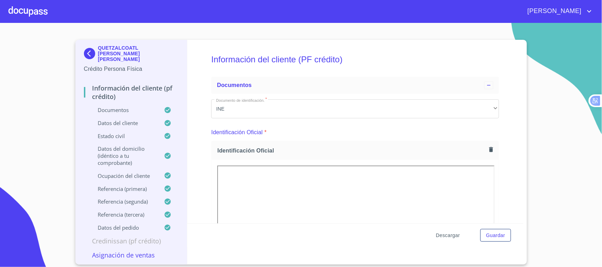
click at [448, 235] on span "Descargar" at bounding box center [448, 235] width 24 height 9
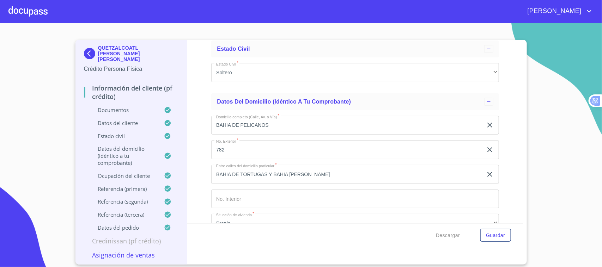
scroll to position [2648, 0]
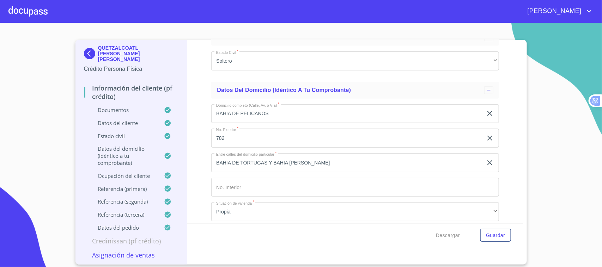
click at [248, 184] on input "Documento de identificación.   *" at bounding box center [355, 187] width 288 height 19
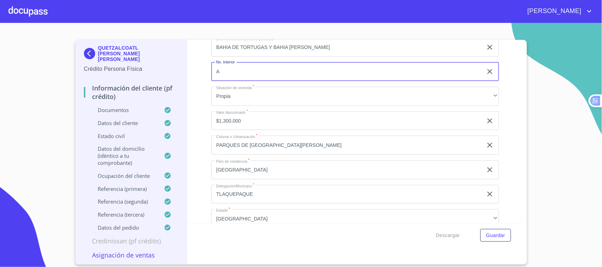
scroll to position [2616, 0]
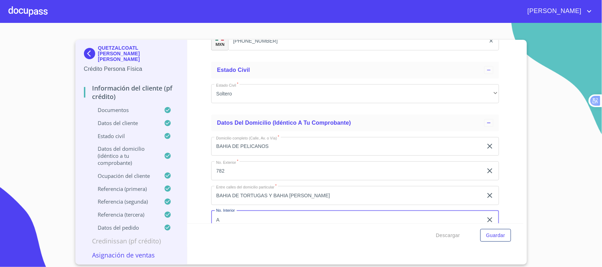
type input "A"
click at [237, 192] on input "BAHIA DE TORTUGAS Y BAHIA [PERSON_NAME]" at bounding box center [346, 195] width 271 height 19
click at [276, 194] on input "B TORTUGAS Y BAHIA [PERSON_NAME]" at bounding box center [346, 195] width 271 height 19
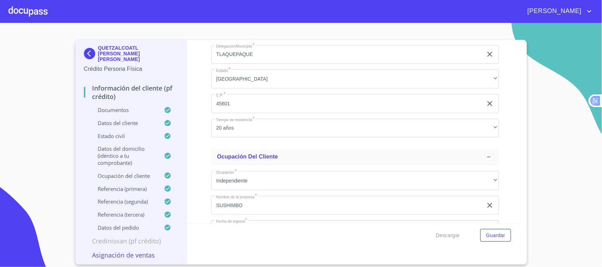
scroll to position [2908, 0]
type input "B TORTUGAS B [PERSON_NAME]"
click at [246, 99] on input "45601" at bounding box center [346, 99] width 271 height 19
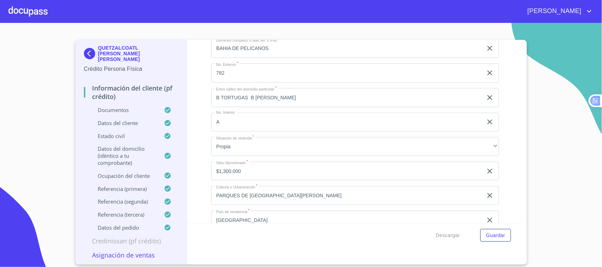
scroll to position [2668, 0]
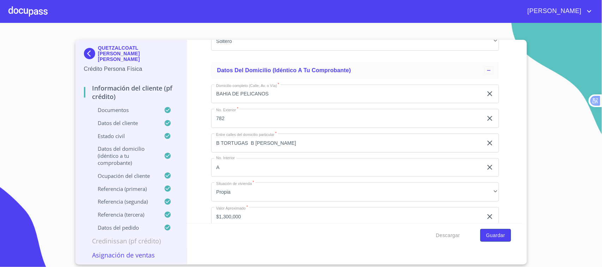
type input "45609"
click at [494, 238] on span "Guardar" at bounding box center [495, 235] width 19 height 9
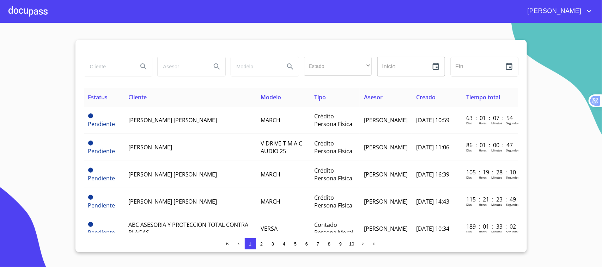
click at [271, 244] on span "3" at bounding box center [272, 243] width 2 height 5
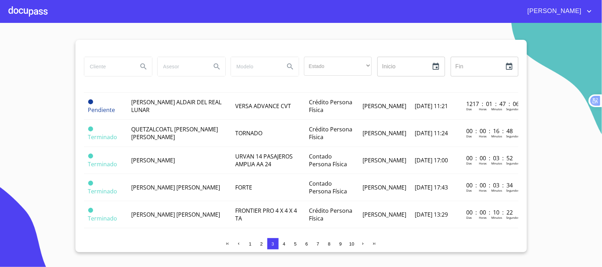
scroll to position [369, 0]
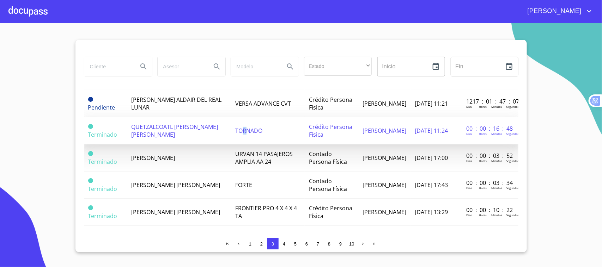
click at [240, 135] on span "TORNADO" at bounding box center [248, 131] width 27 height 8
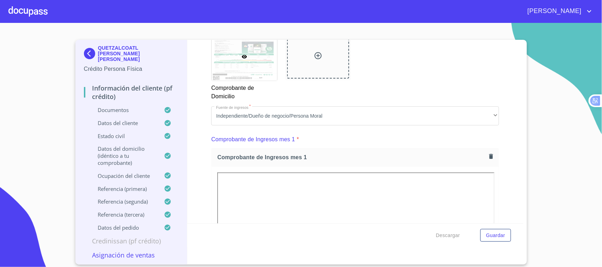
scroll to position [658, 0]
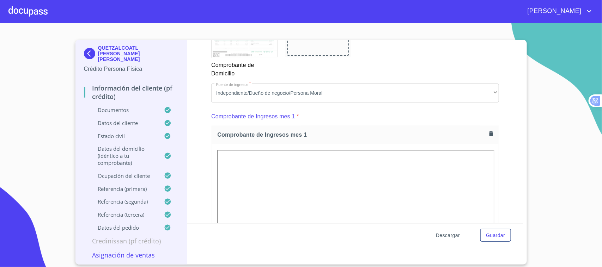
click at [450, 234] on span "Descargar" at bounding box center [448, 235] width 24 height 9
